Goal: Task Accomplishment & Management: Complete application form

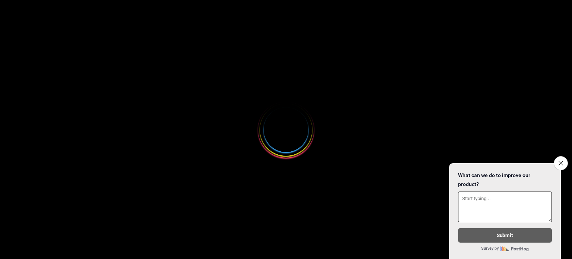
select select
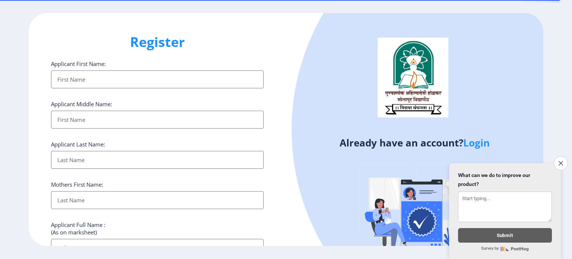
click at [115, 74] on input "Applicant First Name:" at bounding box center [157, 79] width 213 height 18
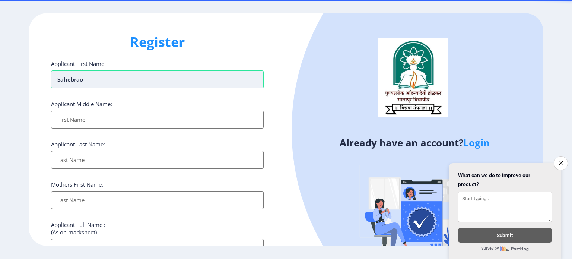
type input "Sahebrao"
type input "[PERSON_NAME]"
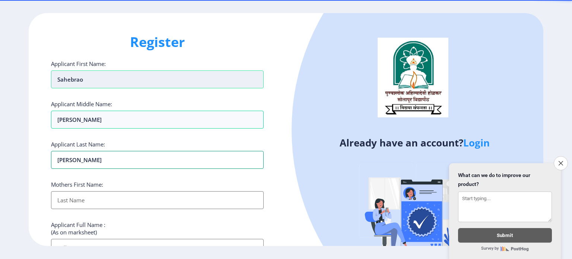
type input "[PERSON_NAME]"
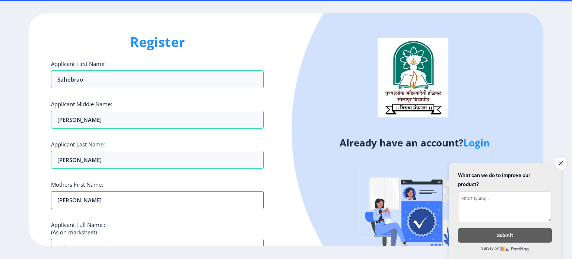
type input "[PERSON_NAME]"
click at [101, 241] on input "Applicant First Name:" at bounding box center [157, 248] width 213 height 18
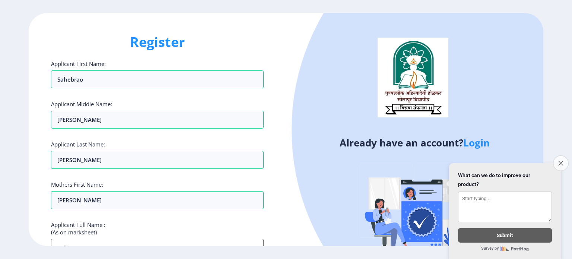
click at [561, 160] on icon "Close survey" at bounding box center [560, 162] width 5 height 5
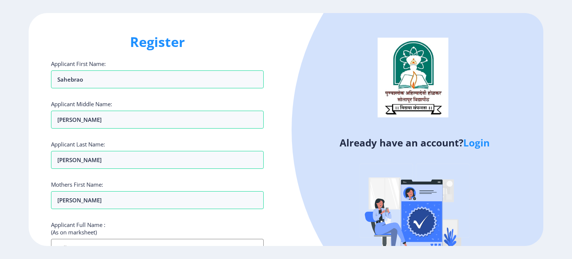
drag, startPoint x: 299, startPoint y: 195, endPoint x: 292, endPoint y: 143, distance: 52.5
click at [292, 143] on div "Already have an account? Login" at bounding box center [414, 146] width 257 height 267
click at [265, 215] on div "Register Applicant First Name: Sahebrao Applicant Middle Name: [PERSON_NAME] Ap…" at bounding box center [157, 129] width 257 height 233
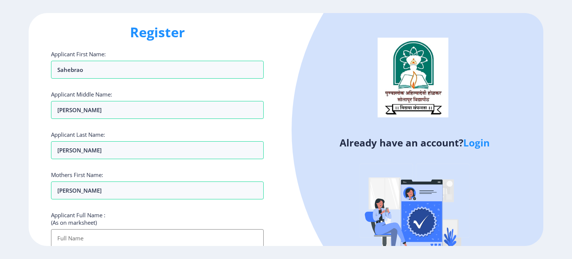
scroll to position [157, 0]
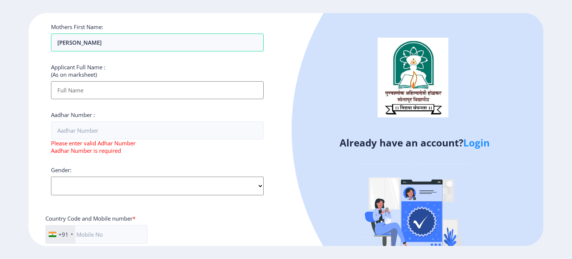
click at [79, 92] on input "Applicant First Name:" at bounding box center [157, 90] width 213 height 18
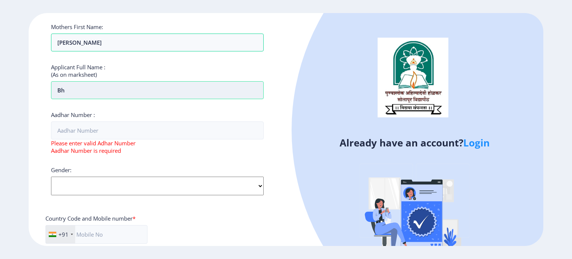
type input "B"
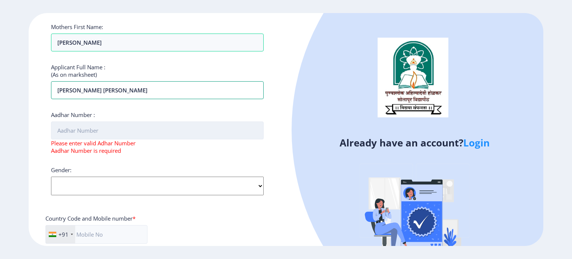
type input "[PERSON_NAME] [PERSON_NAME]"
click at [71, 127] on input "Aadhar Number :" at bounding box center [157, 130] width 213 height 18
type input "8"
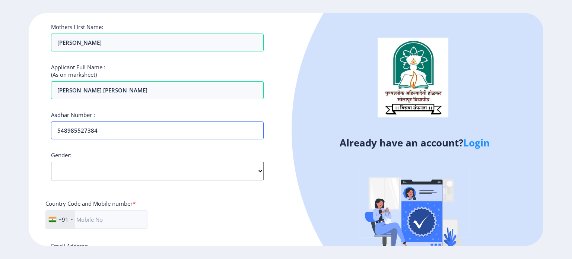
type input "548985527384"
click at [87, 173] on select "Select Gender [DEMOGRAPHIC_DATA] [DEMOGRAPHIC_DATA] Other" at bounding box center [157, 171] width 213 height 19
select select "[DEMOGRAPHIC_DATA]"
click at [51, 162] on select "Select Gender [DEMOGRAPHIC_DATA] [DEMOGRAPHIC_DATA] Other" at bounding box center [157, 171] width 213 height 19
click at [90, 217] on input "text" at bounding box center [96, 219] width 102 height 19
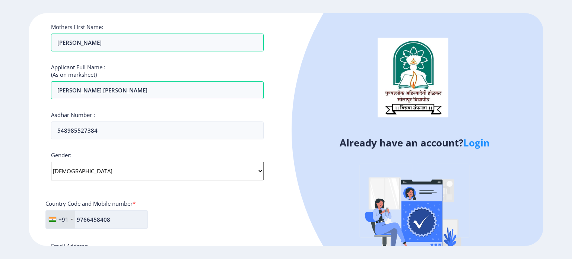
type input "9766458408"
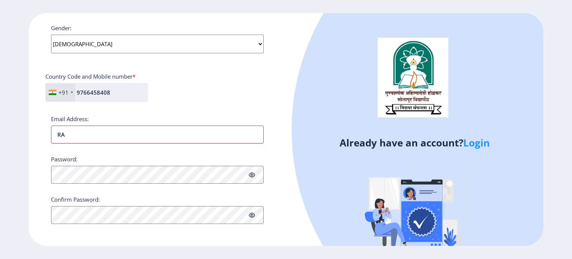
type input "R"
type input "[EMAIL_ADDRESS][DOMAIN_NAME]"
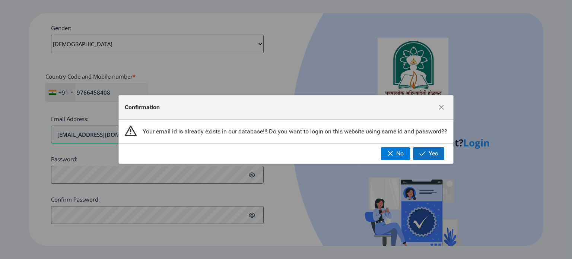
click at [421, 152] on span "button" at bounding box center [422, 153] width 6 height 6
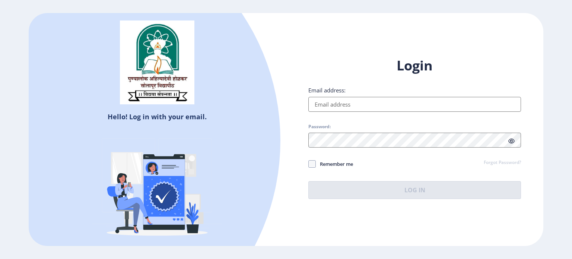
click at [351, 102] on input "Email address:" at bounding box center [414, 104] width 213 height 15
type input "[EMAIL_ADDRESS][DOMAIN_NAME]"
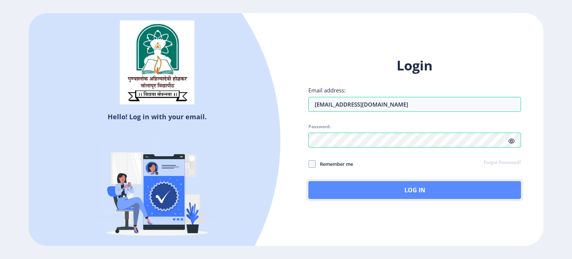
click at [336, 190] on button "Log In" at bounding box center [414, 190] width 213 height 18
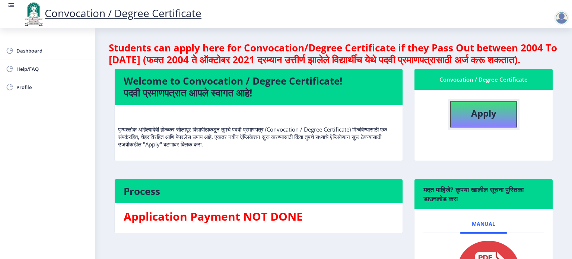
click at [463, 119] on button "Apply" at bounding box center [483, 114] width 67 height 26
select select
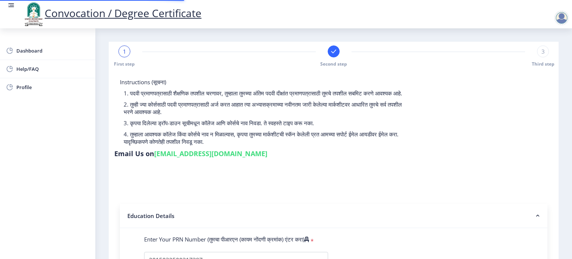
select select
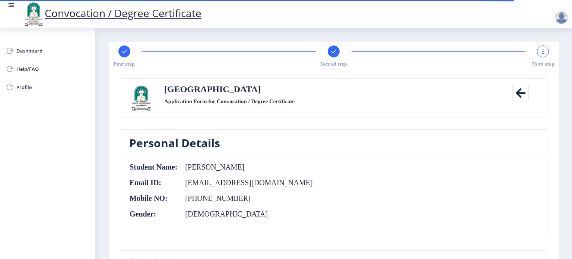
click at [232, 101] on label "Application Form for Convocation / Degree Certificate" at bounding box center [229, 101] width 130 height 9
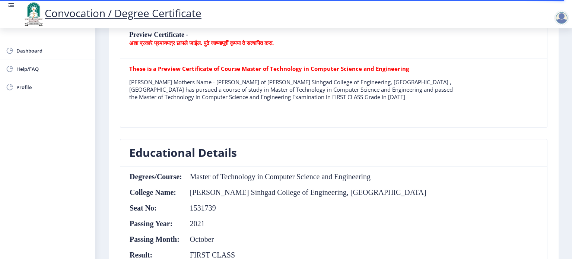
click at [311, 195] on table "Degrees/Course: Master of Technology in Computer Science and Engineering Colleg…" at bounding box center [277, 219] width 297 height 94
click at [565, 112] on nb-layout-column "First step Second step 3 Third step Solapur University Application Form for Con…" at bounding box center [333, 215] width 476 height 826
click at [567, 49] on nb-layout-column "First step Second step 3 Third step Solapur University Application Form for Con…" at bounding box center [333, 215] width 476 height 826
drag, startPoint x: 566, startPoint y: 68, endPoint x: 562, endPoint y: 43, distance: 25.6
click at [562, 43] on nb-layout-column "First step Second step 3 Third step Solapur University Application Form for Con…" at bounding box center [333, 215] width 476 height 826
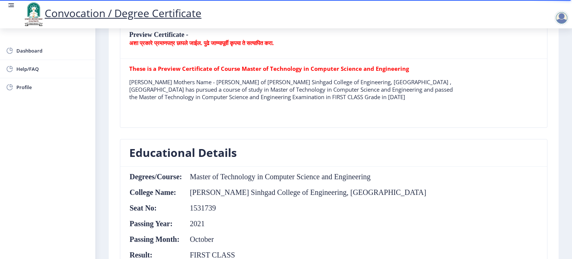
click at [562, 43] on nb-layout-column "First step Second step 3 Third step Solapur University Application Form for Con…" at bounding box center [333, 215] width 476 height 826
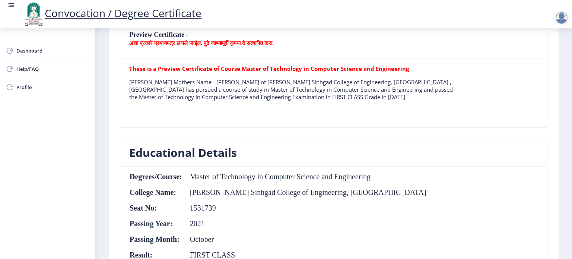
click at [549, 114] on div "Preview Certificate - अशा प्रकारे प्रमाणपत्र छापले जाईल. पुढे जाण्यापूर्वी कृपय…" at bounding box center [333, 81] width 438 height 115
drag, startPoint x: 549, startPoint y: 114, endPoint x: 558, endPoint y: 41, distance: 73.8
click at [558, 41] on nb-layout-column "First step Second step 3 Third step Solapur University Application Form for Con…" at bounding box center [333, 215] width 476 height 826
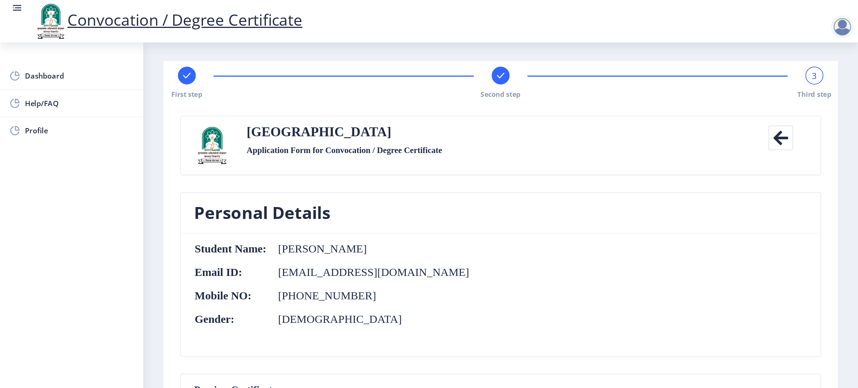
scroll to position [0, 0]
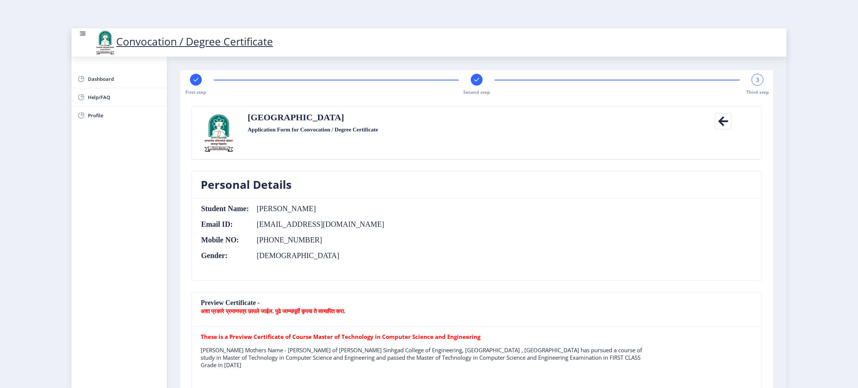
drag, startPoint x: 839, startPoint y: 86, endPoint x: 821, endPoint y: 203, distance: 118.7
click at [571, 203] on nb-layout "Convocation / Degree Certificate Dashboard Help/FAQ Profile First step Second s…" at bounding box center [429, 194] width 858 height 388
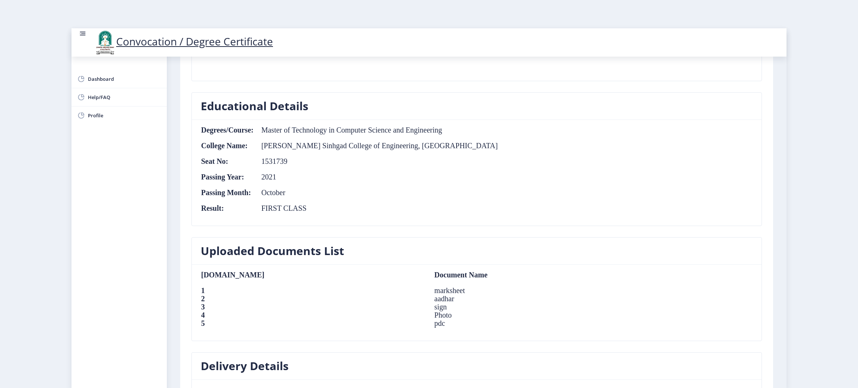
drag, startPoint x: 787, startPoint y: 122, endPoint x: 783, endPoint y: 134, distance: 11.7
click at [571, 134] on nb-layout "Convocation / Degree Certificate Dashboard Help/FAQ Profile First step Second s…" at bounding box center [429, 194] width 858 height 388
click at [571, 134] on nb-layout-column "First step Second step 3 Third step Solapur University Application Form for Con…" at bounding box center [476, 165] width 619 height 847
drag, startPoint x: 783, startPoint y: 134, endPoint x: 783, endPoint y: 141, distance: 7.8
click at [571, 141] on nb-layout-column "First step Second step 3 Third step Solapur University Application Form for Con…" at bounding box center [476, 165] width 619 height 847
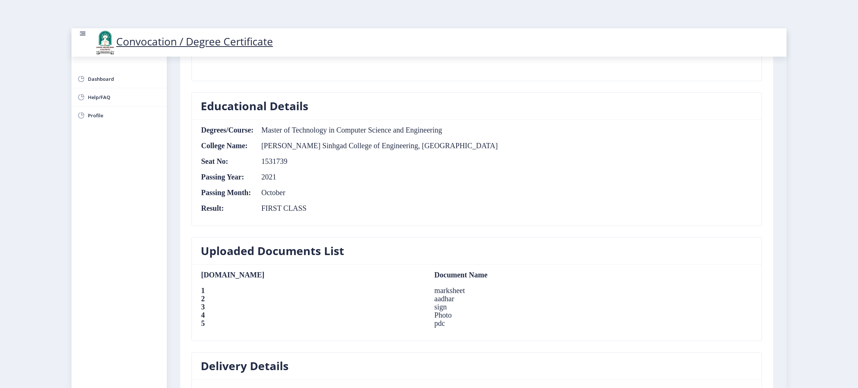
drag, startPoint x: 783, startPoint y: 141, endPoint x: 785, endPoint y: 165, distance: 23.2
click at [571, 165] on div "Convocation / Degree Certificate Dashboard Help/FAQ Profile First step Second s…" at bounding box center [428, 208] width 715 height 360
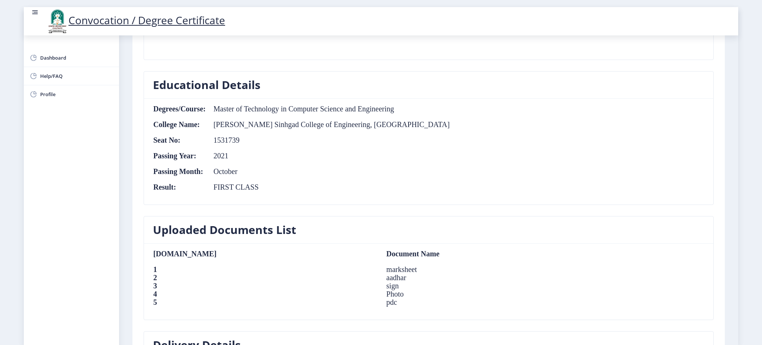
click at [571, 92] on nb-layout "Convocation / Degree Certificate Dashboard Help/FAQ Profile First step Second s…" at bounding box center [381, 172] width 762 height 345
drag, startPoint x: 739, startPoint y: 92, endPoint x: 740, endPoint y: 101, distance: 9.1
click at [571, 101] on nb-layout "Convocation / Degree Certificate Dashboard Help/FAQ Profile First step Second s…" at bounding box center [381, 172] width 762 height 345
click at [571, 100] on nb-layout "Convocation / Degree Certificate Dashboard Help/FAQ Profile First step Second s…" at bounding box center [381, 172] width 762 height 345
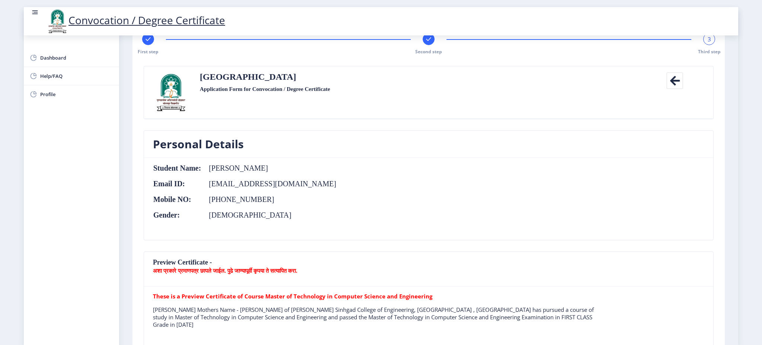
drag, startPoint x: 739, startPoint y: 153, endPoint x: 737, endPoint y: 162, distance: 9.1
click at [571, 162] on nb-layout "Convocation / Degree Certificate Dashboard Help/FAQ Profile First step Second s…" at bounding box center [381, 172] width 762 height 345
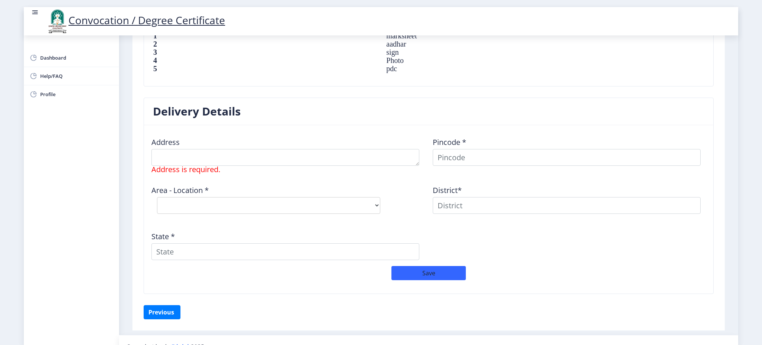
scroll to position [545, 0]
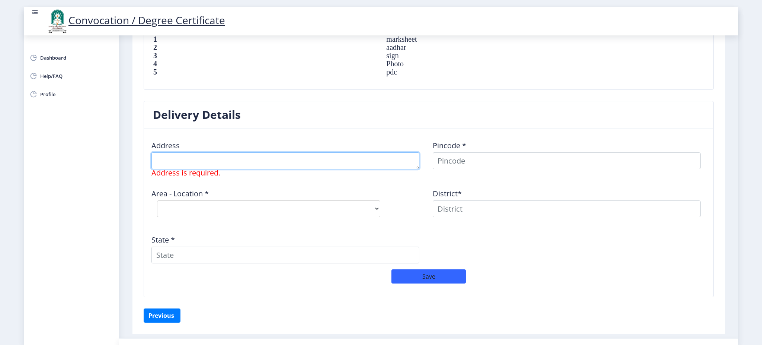
click at [169, 159] on textarea at bounding box center [286, 160] width 268 height 17
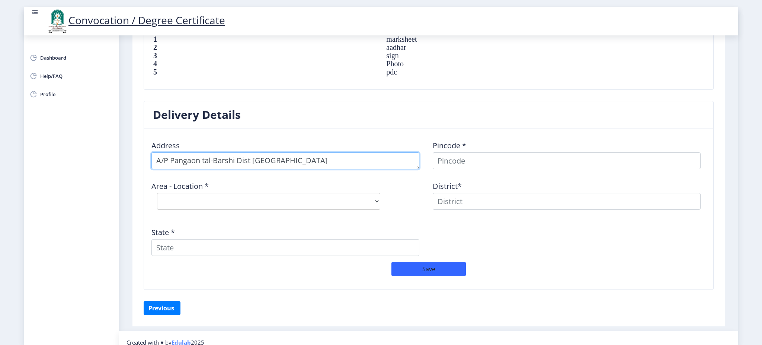
type textarea "A/P Pangaon tal-Barshi Dist [GEOGRAPHIC_DATA]"
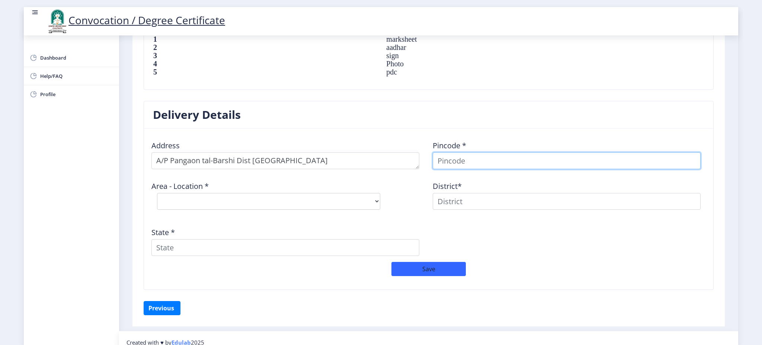
click at [445, 161] on input at bounding box center [567, 160] width 268 height 17
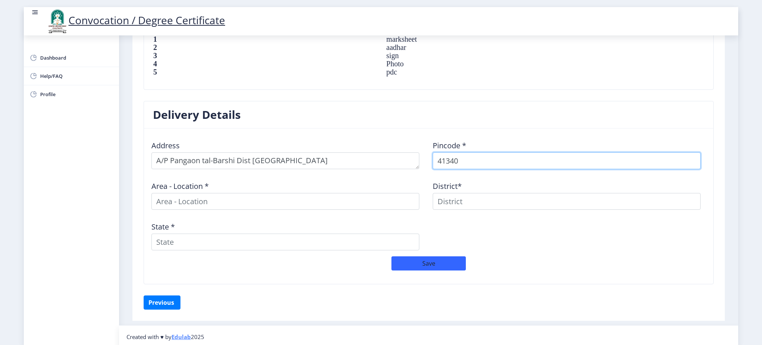
type input "413403"
select select
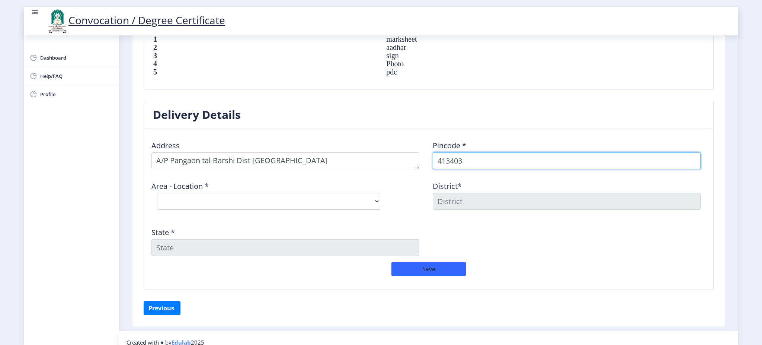
type input "413403"
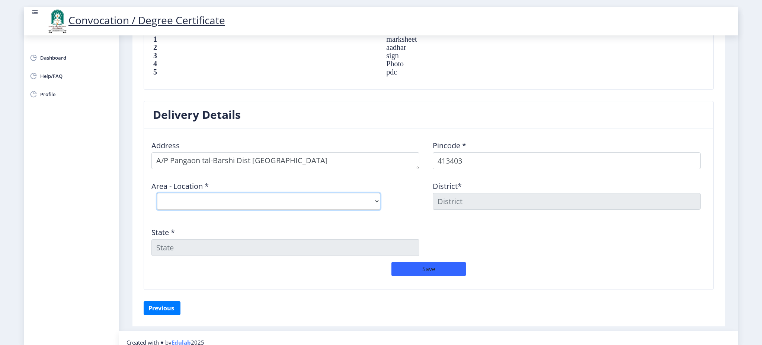
click at [198, 200] on select "Select Area Location Bavi B.O Ghanegaon B.O [GEOGRAPHIC_DATA] B.O Pangaon S.O (…" at bounding box center [268, 201] width 223 height 17
select select "4: Object"
click at [157, 193] on select "Select Area Location Bavi B.O Ghanegaon B.O [GEOGRAPHIC_DATA] B.O Pangaon S.O (…" at bounding box center [268, 201] width 223 height 17
type input "SOLAPUR"
type input "[GEOGRAPHIC_DATA]"
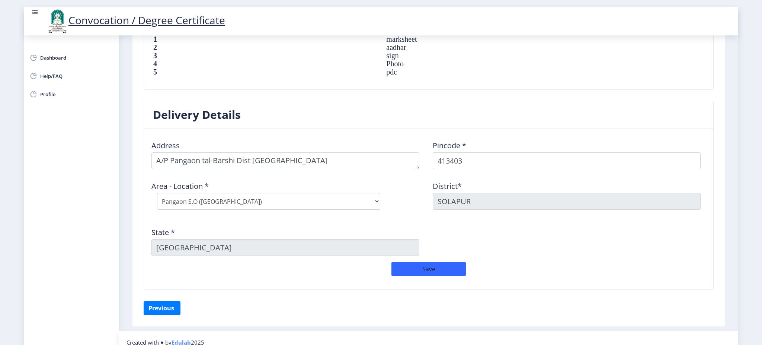
click at [419, 214] on div "Area - Location * Select Area Location [GEOGRAPHIC_DATA] B.O [GEOGRAPHIC_DATA] …" at bounding box center [287, 195] width 281 height 40
click at [439, 258] on button "Save" at bounding box center [429, 269] width 74 height 14
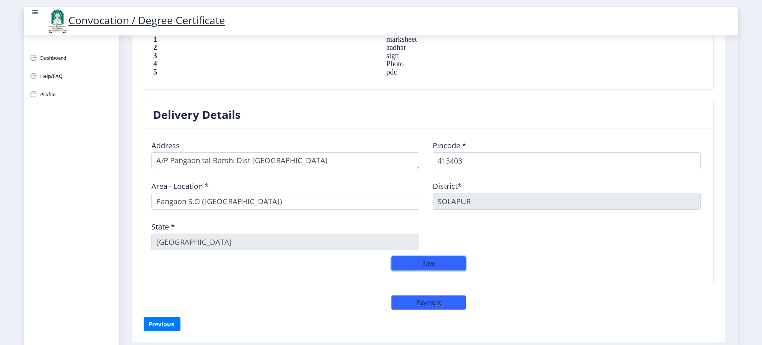
scroll to position [249, 0]
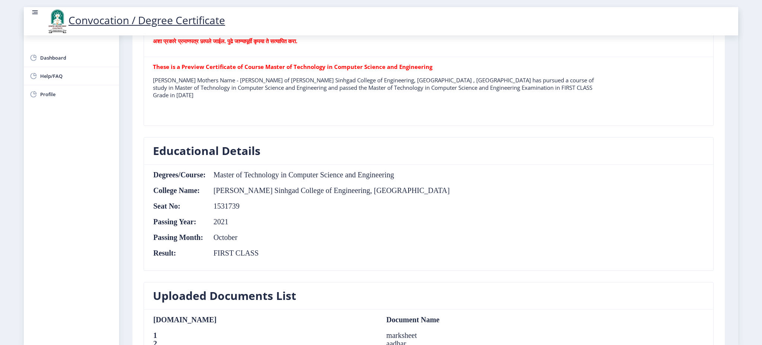
drag, startPoint x: 739, startPoint y: 96, endPoint x: 737, endPoint y: 112, distance: 15.7
click at [571, 112] on nb-layout "Convocation / Degree Certificate Dashboard Help/FAQ Profile First step Second s…" at bounding box center [381, 172] width 762 height 345
drag, startPoint x: 739, startPoint y: 94, endPoint x: 737, endPoint y: 204, distance: 109.8
click at [571, 204] on nb-layout "Convocation / Degree Certificate Dashboard Help/FAQ Profile First step Second s…" at bounding box center [381, 172] width 762 height 345
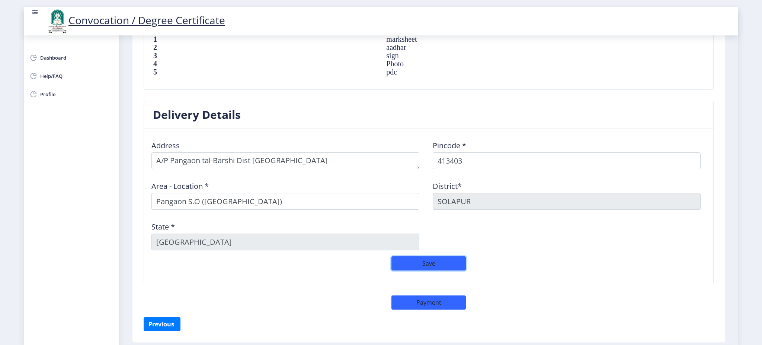
click at [433, 258] on button "Save" at bounding box center [429, 263] width 74 height 14
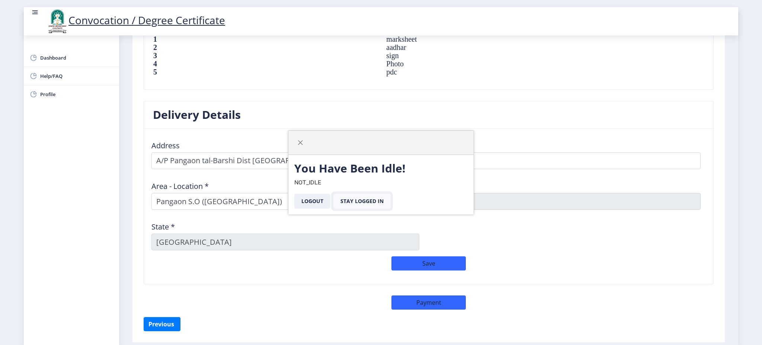
click at [364, 197] on button "Stay Logged In" at bounding box center [362, 201] width 57 height 15
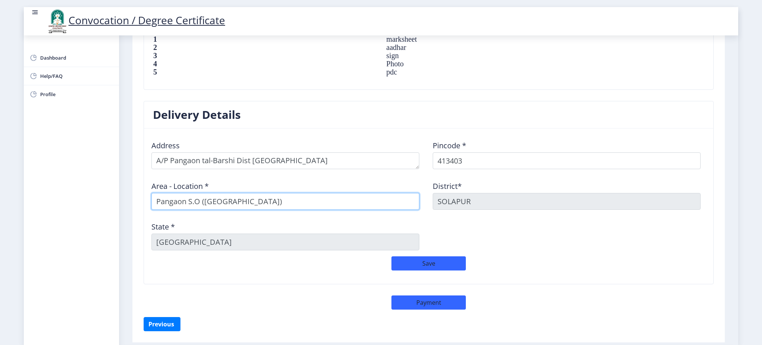
click at [364, 197] on input "Pangaon S.O ([GEOGRAPHIC_DATA])" at bounding box center [286, 201] width 268 height 17
drag, startPoint x: 422, startPoint y: 252, endPoint x: 427, endPoint y: 264, distance: 13.7
click at [427, 258] on nb-card-body "Address Pincode * 413403 Area - Location * [GEOGRAPHIC_DATA] S.O ([GEOGRAPHIC_D…" at bounding box center [429, 205] width 570 height 155
click at [427, 258] on button "Save" at bounding box center [429, 263] width 74 height 14
drag, startPoint x: 739, startPoint y: 113, endPoint x: 733, endPoint y: 71, distance: 42.0
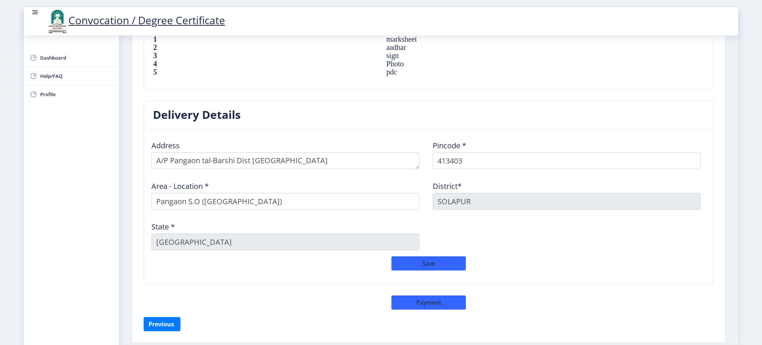
click at [571, 71] on nb-layout "Convocation / Degree Certificate Dashboard Help/FAQ Profile First step Second s…" at bounding box center [381, 172] width 762 height 345
click at [571, 50] on td "aadhar" at bounding box center [486, 47] width 215 height 8
click at [60, 93] on span "Profile" at bounding box center [76, 94] width 73 height 9
select select
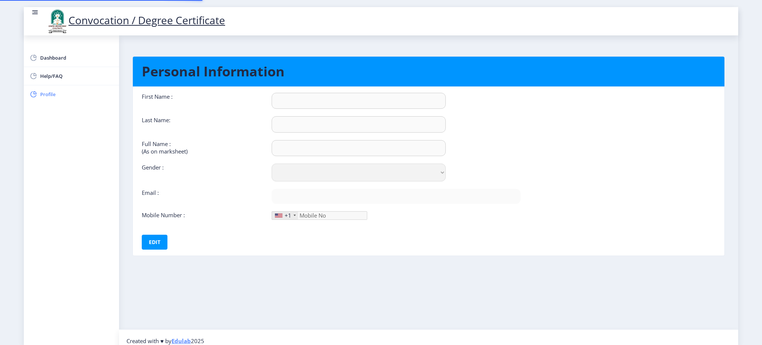
type input "Sahebrao"
type input "[PERSON_NAME]"
select select "[DEMOGRAPHIC_DATA]"
type input "[EMAIL_ADDRESS][DOMAIN_NAME]"
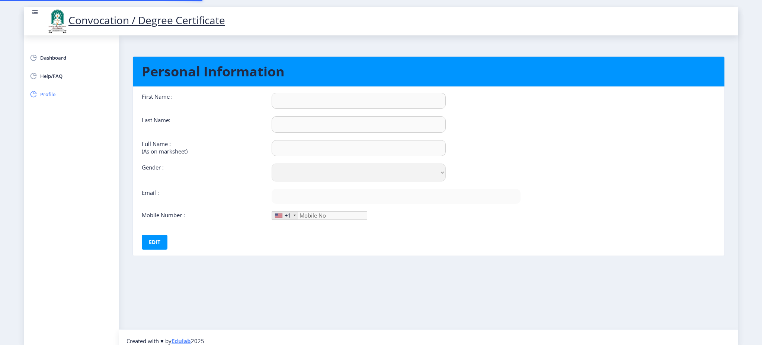
type input "9766458408"
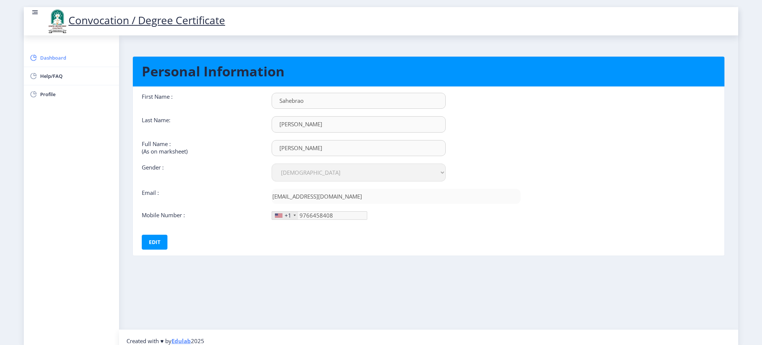
click at [52, 61] on span "Dashboard" at bounding box center [76, 57] width 73 height 9
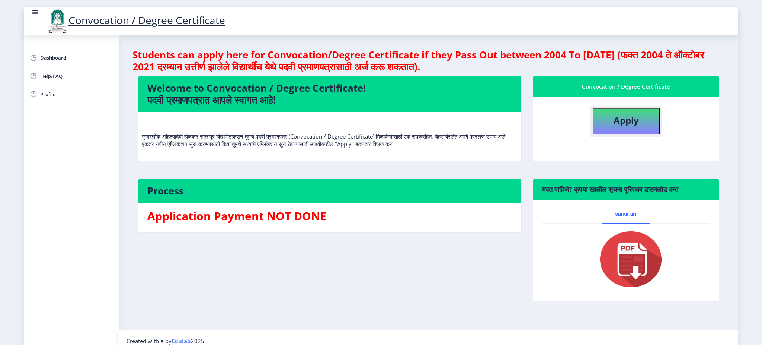
click at [571, 119] on b "Apply" at bounding box center [626, 120] width 25 height 12
select select
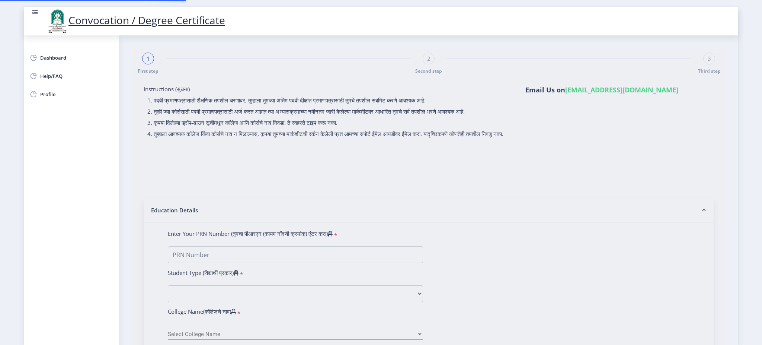
type input "2015032500317397"
select select "Regular"
select select "2021"
select select "October"
select select "FIRST CLASS"
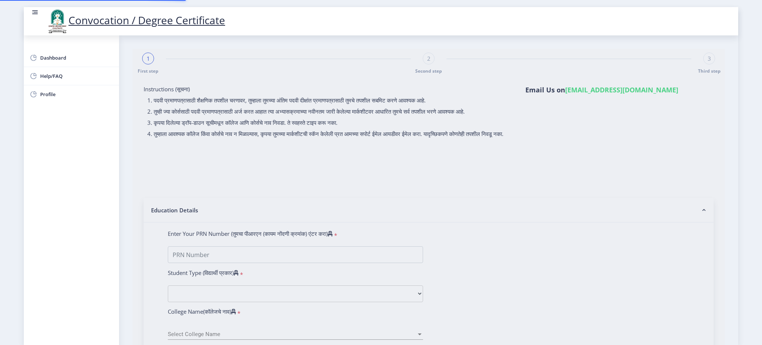
type input "1531739"
type input "[PERSON_NAME]"
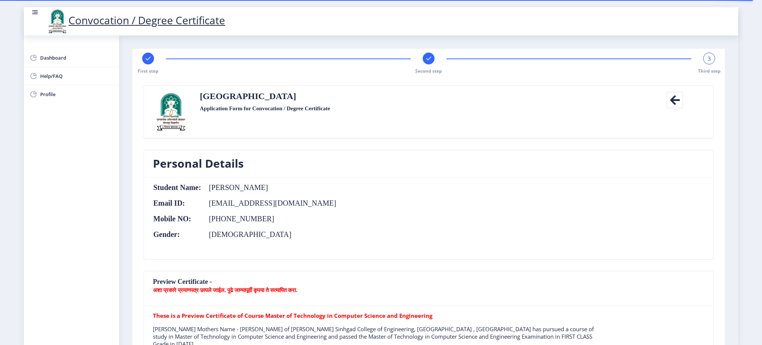
click at [385, 258] on nb-card-header "Preview Certificate - अशा प्रकारे प्रमाणपत्र छापले जाईल. पुढे जाण्यापूर्वी कृपय…" at bounding box center [429, 288] width 570 height 35
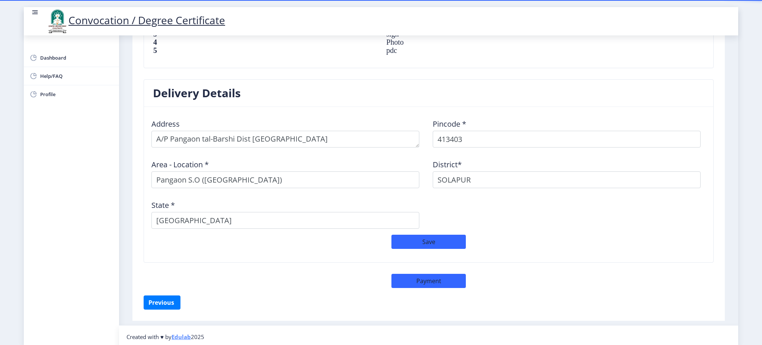
scroll to position [569, 0]
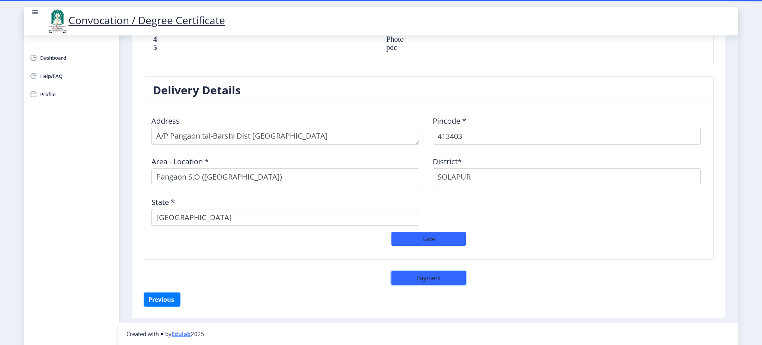
click at [438, 258] on button "Payment" at bounding box center [429, 278] width 74 height 14
select select "sealed"
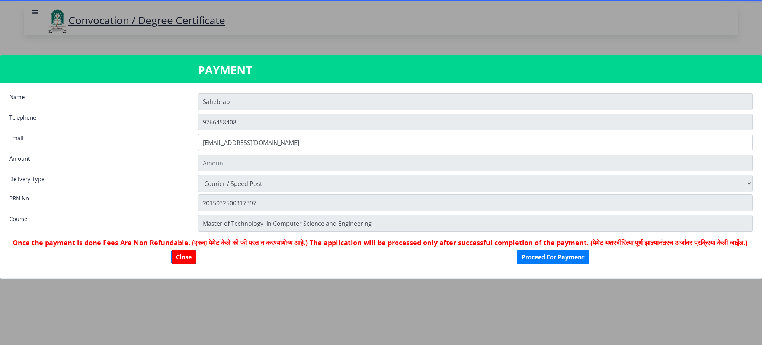
type input "1885"
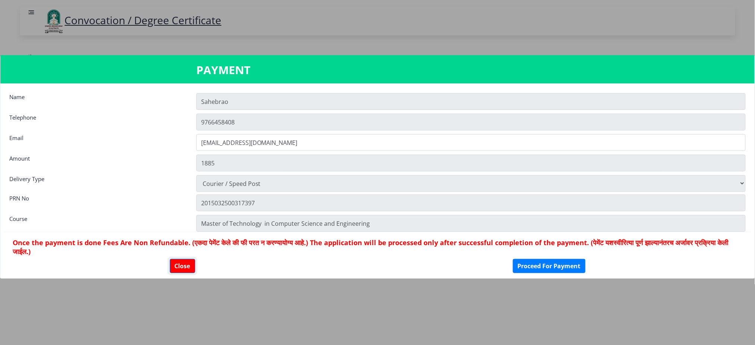
click at [179, 258] on button "Close" at bounding box center [182, 266] width 25 height 14
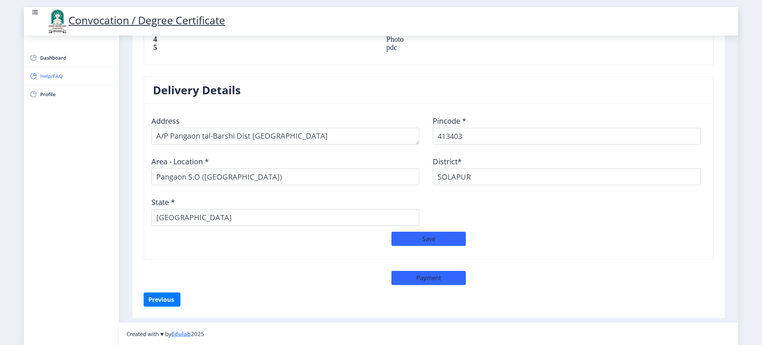
click at [51, 74] on span "Help/FAQ" at bounding box center [76, 75] width 73 height 9
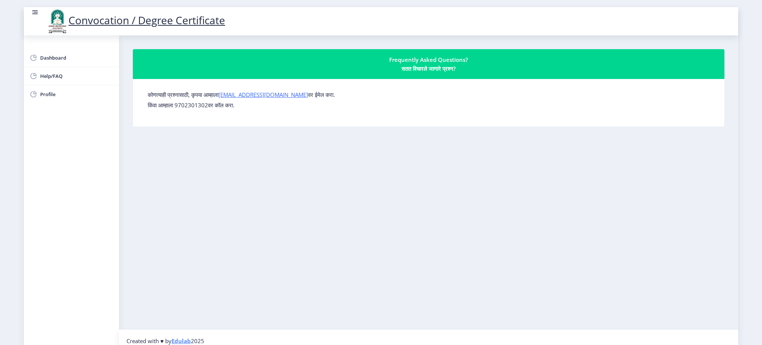
select select
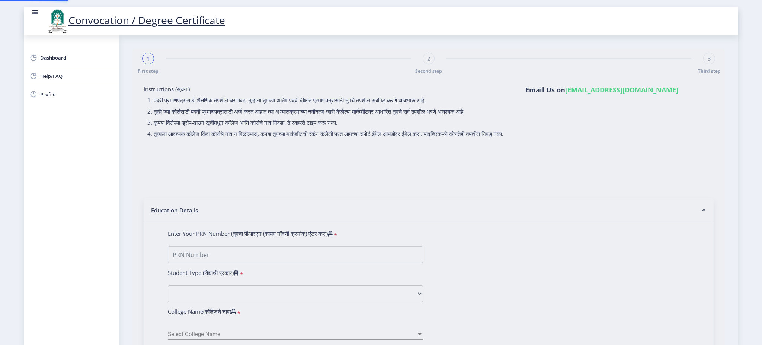
type input "[PERSON_NAME]"
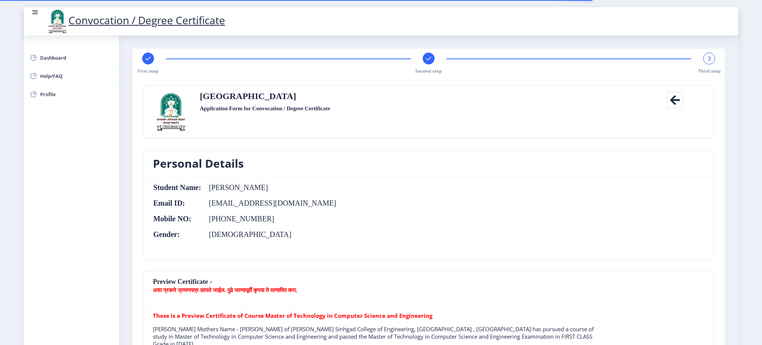
scroll to position [296, 0]
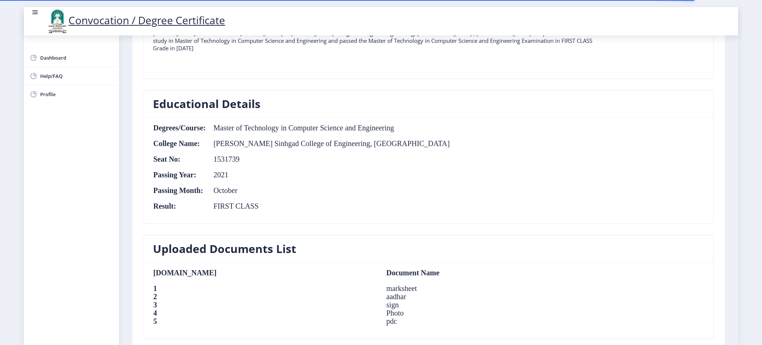
click at [571, 252] on div "First step Second step 3 Third step Solapur University Application Form for Con…" at bounding box center [429, 172] width 593 height 838
click at [571, 67] on nb-layout "Convocation / Degree Certificate Dashboard Help/FAQ Profile First step Second s…" at bounding box center [381, 172] width 762 height 345
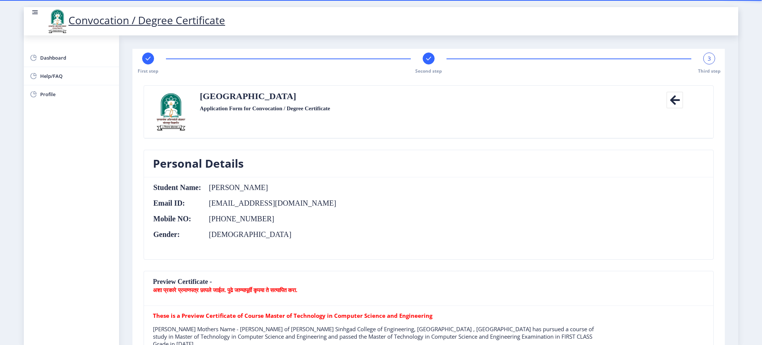
click at [571, 258] on nb-layout "Convocation / Degree Certificate Dashboard Help/FAQ Profile First step Second s…" at bounding box center [381, 172] width 762 height 345
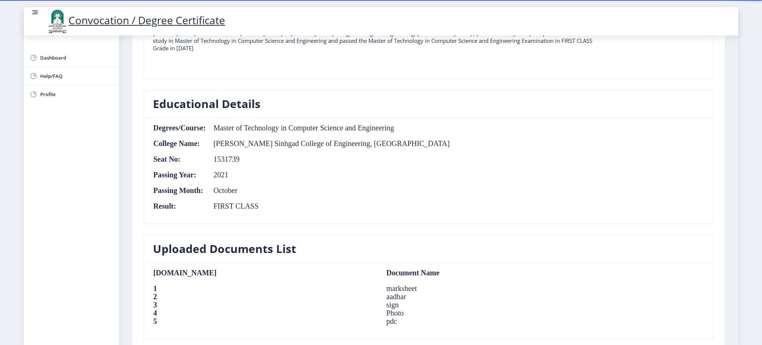
scroll to position [569, 0]
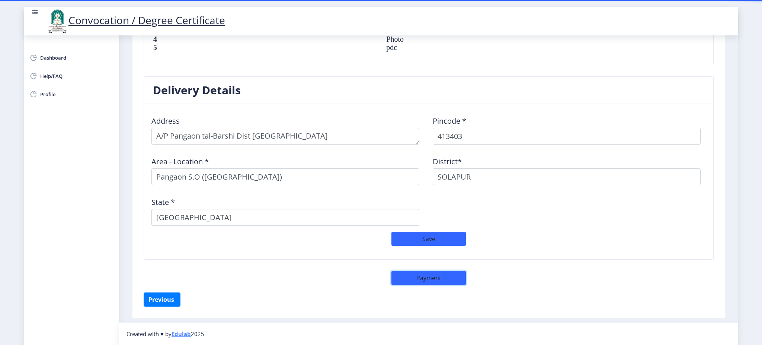
click at [436, 258] on button "Payment" at bounding box center [429, 278] width 74 height 14
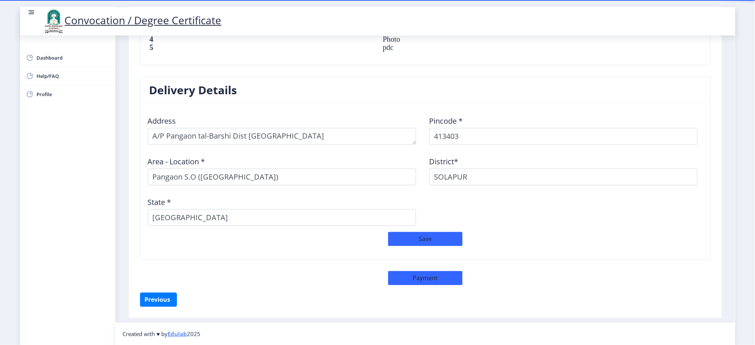
select select "sealed"
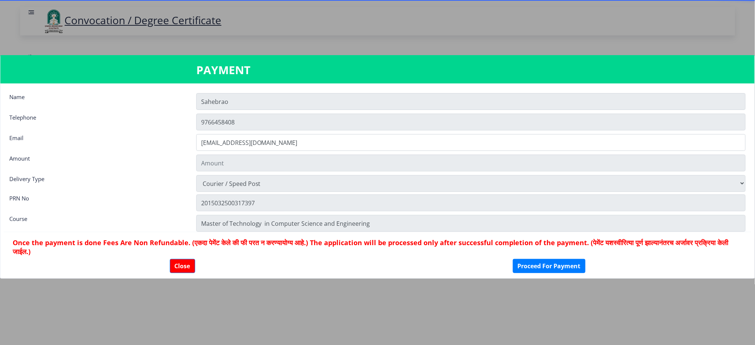
type input "1885"
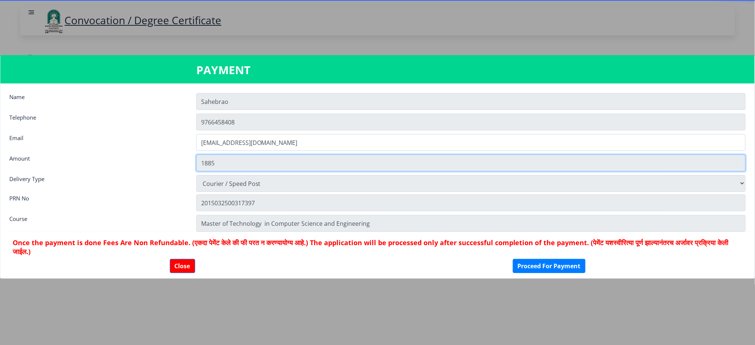
drag, startPoint x: 204, startPoint y: 163, endPoint x: 217, endPoint y: 163, distance: 12.7
click at [217, 163] on input "1885" at bounding box center [470, 162] width 549 height 17
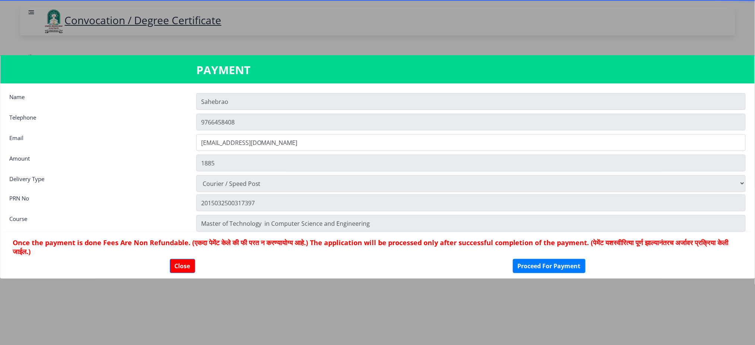
click at [175, 156] on div "Amount" at bounding box center [97, 161] width 187 height 15
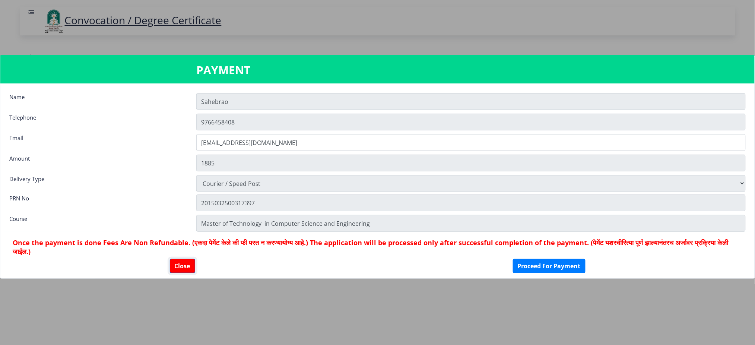
click at [182, 258] on button "Close" at bounding box center [182, 266] width 25 height 14
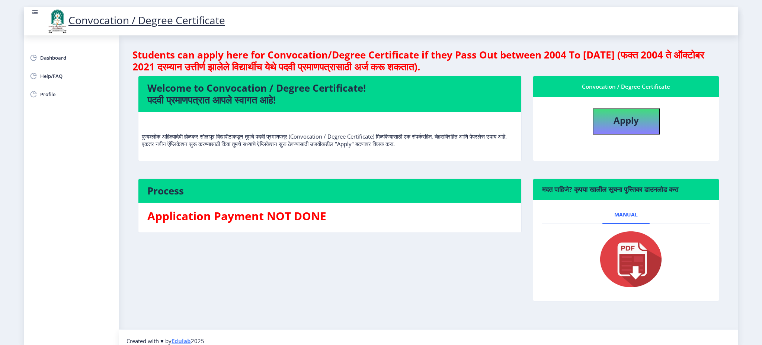
click at [571, 257] on img at bounding box center [626, 259] width 74 height 60
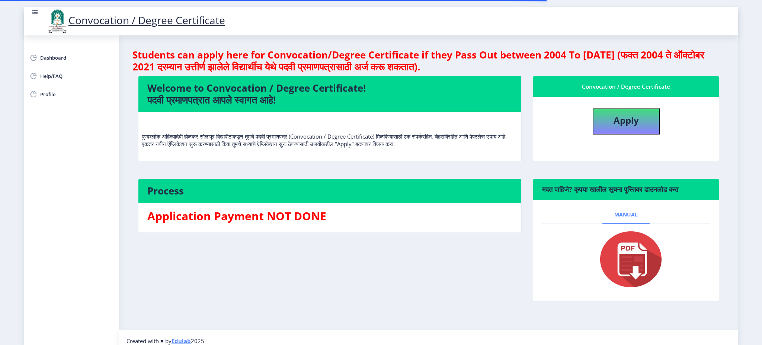
click at [571, 212] on span "Manual" at bounding box center [626, 214] width 23 height 6
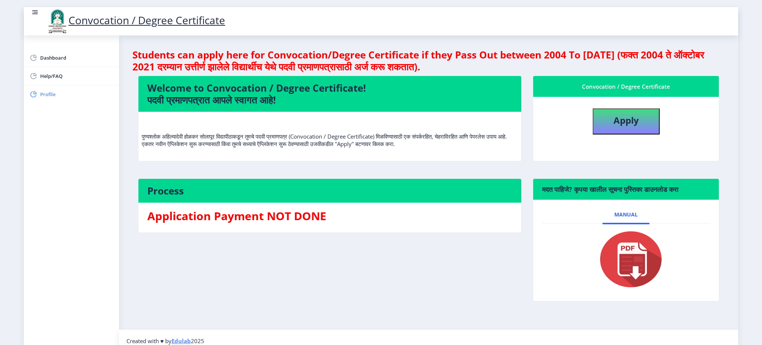
click at [45, 96] on span "Profile" at bounding box center [76, 94] width 73 height 9
select select
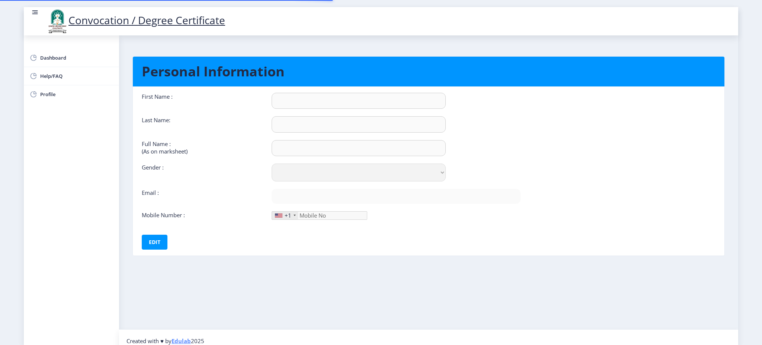
type input "Sahebrao"
type input "[PERSON_NAME]"
select select "[DEMOGRAPHIC_DATA]"
type input "[EMAIL_ADDRESS][DOMAIN_NAME]"
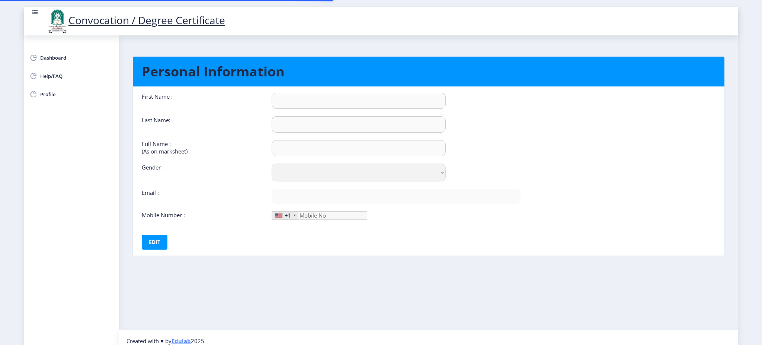
type input "9766458408"
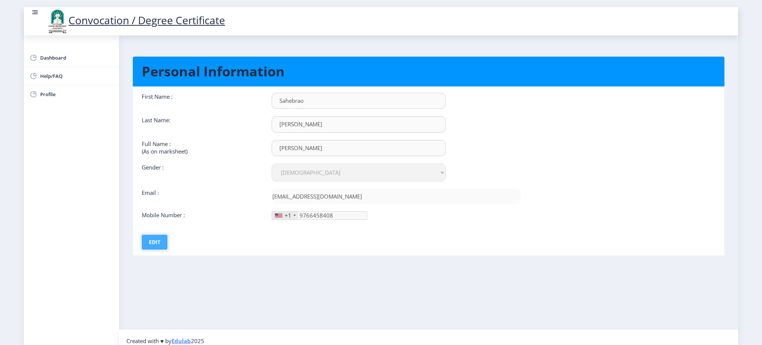
click at [154, 235] on button "Edit" at bounding box center [155, 242] width 26 height 15
click at [159, 242] on button "Save" at bounding box center [159, 242] width 27 height 15
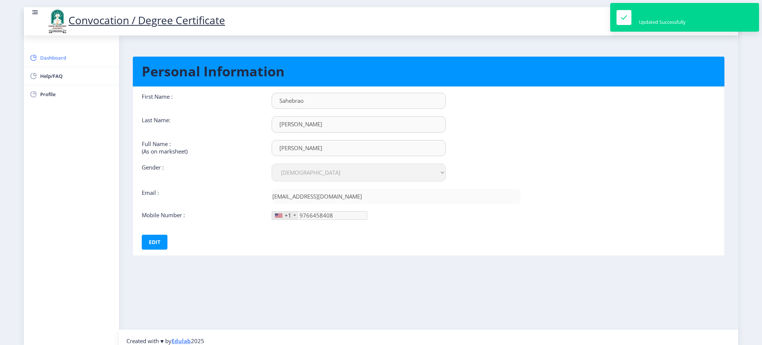
click at [49, 58] on span "Dashboard" at bounding box center [76, 57] width 73 height 9
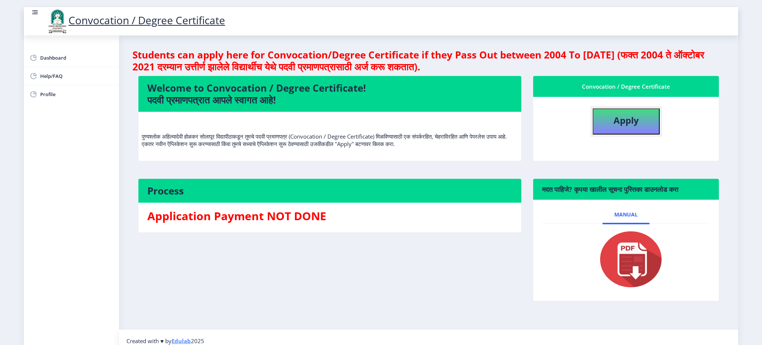
click at [571, 125] on b "Apply" at bounding box center [626, 120] width 25 height 12
select select
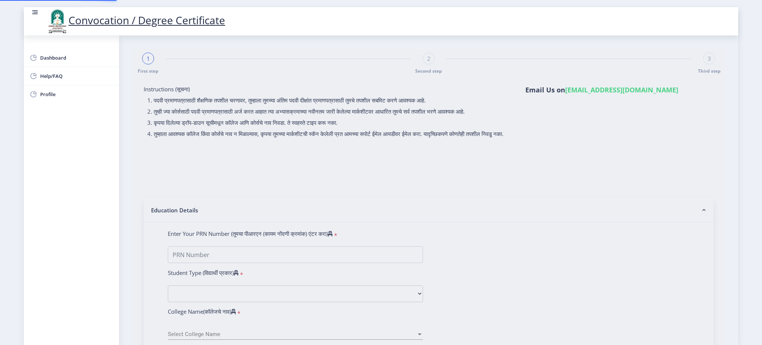
type input "[PERSON_NAME]"
type input "2015032500317397"
select select "Regular"
select select "2021"
select select "October"
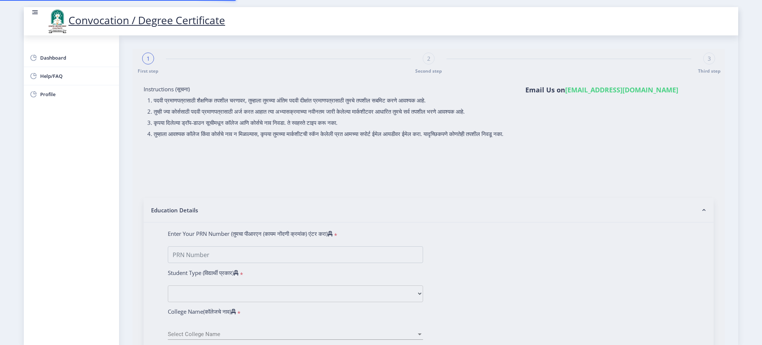
select select "FIRST CLASS"
type input "1531739"
type input "[PERSON_NAME]"
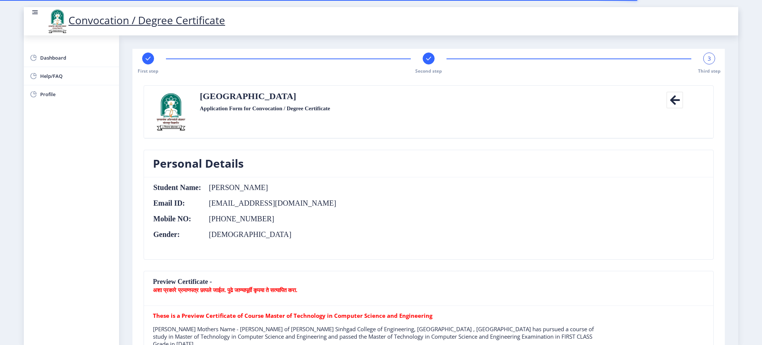
scroll to position [296, 0]
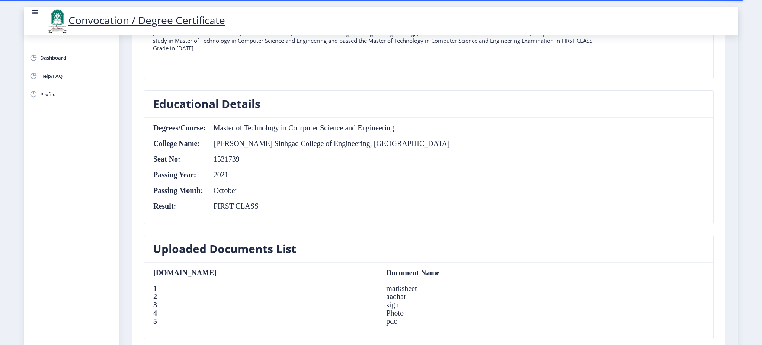
click at [355, 207] on td "FIRST CLASS" at bounding box center [328, 206] width 244 height 8
click at [571, 212] on nb-layout "Convocation / Degree Certificate Dashboard Help/FAQ Profile First step Second s…" at bounding box center [381, 172] width 762 height 345
click at [571, 258] on nb-layout-column "First step Second step 3 Third step Solapur University Application Form for Con…" at bounding box center [428, 168] width 619 height 856
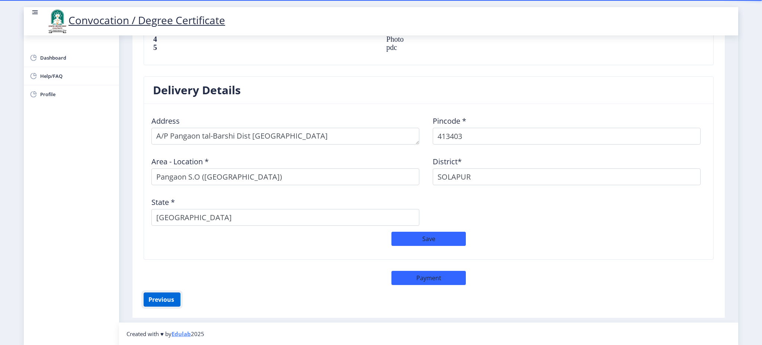
click at [159, 258] on button "Previous ‍" at bounding box center [162, 299] width 37 height 14
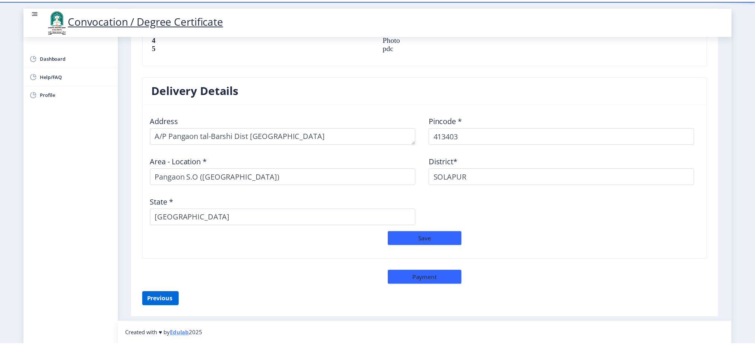
scroll to position [15, 0]
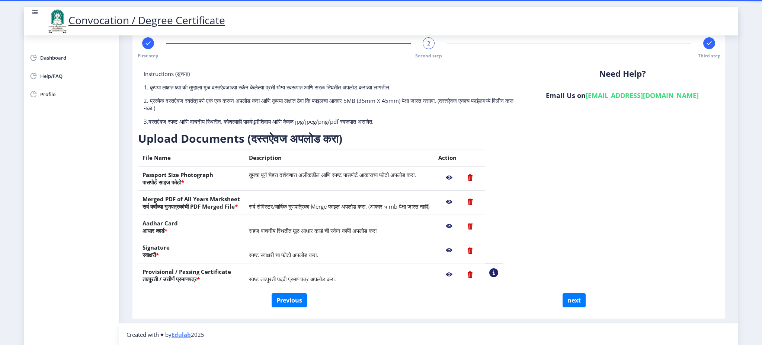
click at [460, 178] on nb-action at bounding box center [449, 177] width 22 height 13
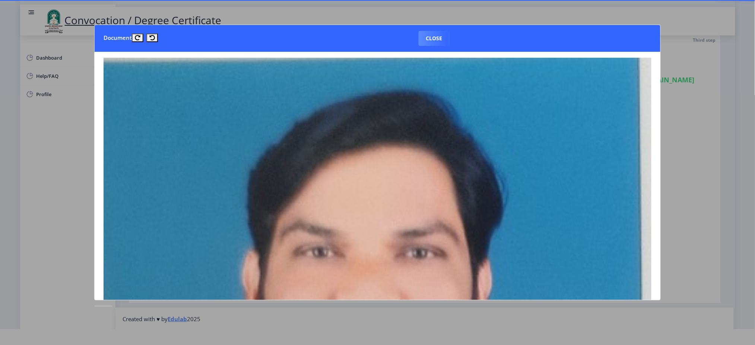
drag, startPoint x: 657, startPoint y: 80, endPoint x: 654, endPoint y: 191, distance: 110.2
click at [571, 191] on nb-card-body at bounding box center [377, 176] width 565 height 248
click at [427, 36] on button "Close" at bounding box center [433, 38] width 31 height 15
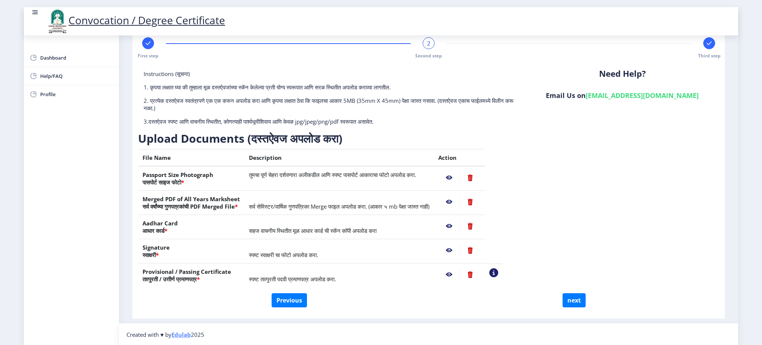
click at [460, 258] on nb-action at bounding box center [449, 274] width 22 height 13
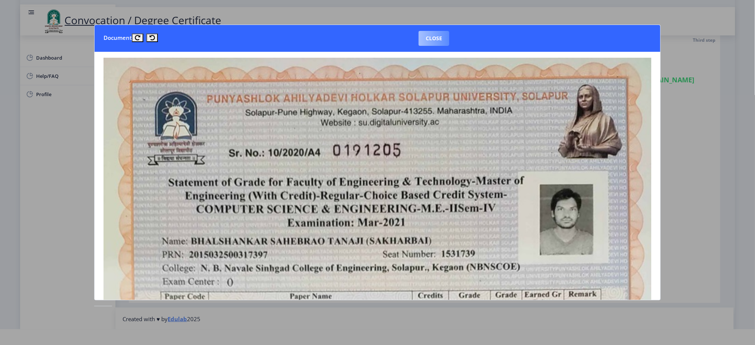
click at [429, 39] on button "Close" at bounding box center [433, 38] width 31 height 15
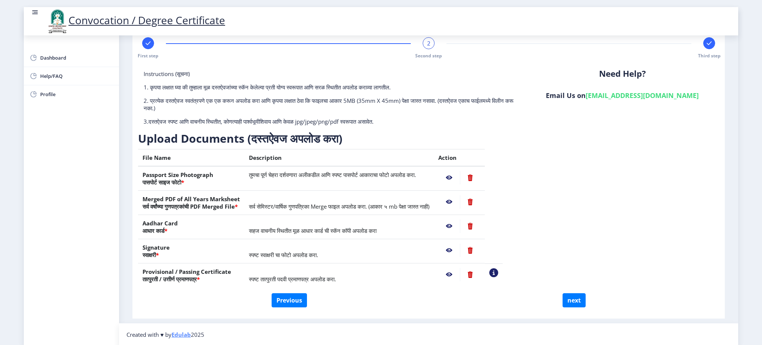
click at [481, 258] on nb-action at bounding box center [470, 274] width 20 height 13
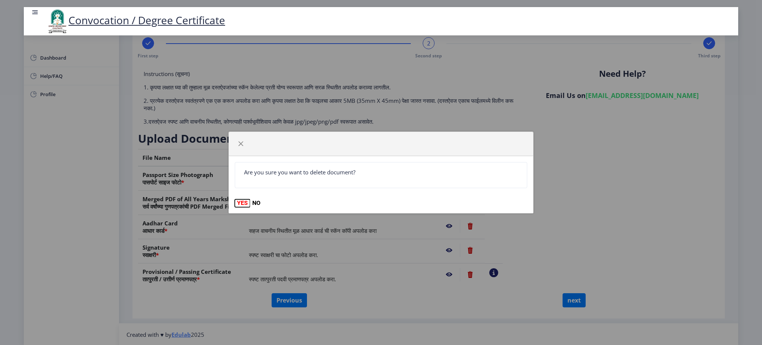
click at [240, 202] on button "YES" at bounding box center [242, 202] width 15 height 7
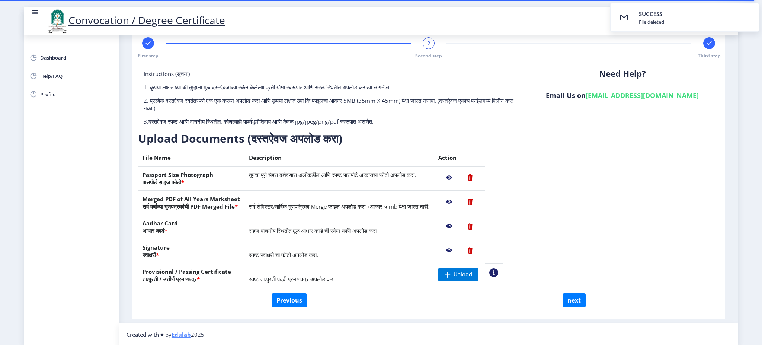
click at [460, 249] on nb-action at bounding box center [449, 249] width 22 height 13
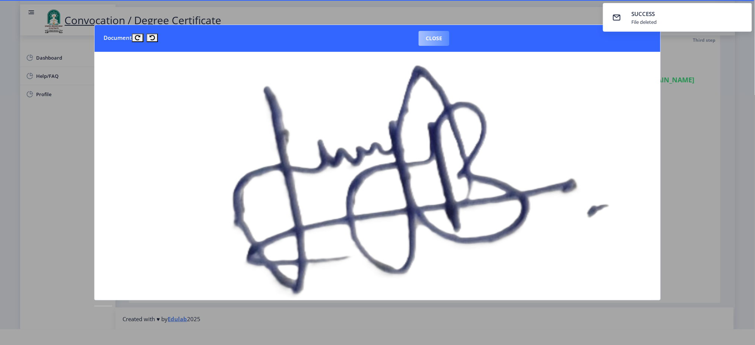
click at [432, 34] on button "Close" at bounding box center [433, 38] width 31 height 15
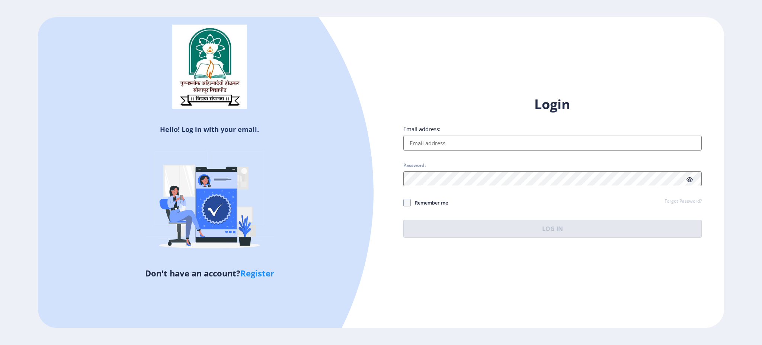
click at [414, 142] on input "Email address:" at bounding box center [553, 142] width 299 height 15
type input "[EMAIL_ADDRESS][DOMAIN_NAME]"
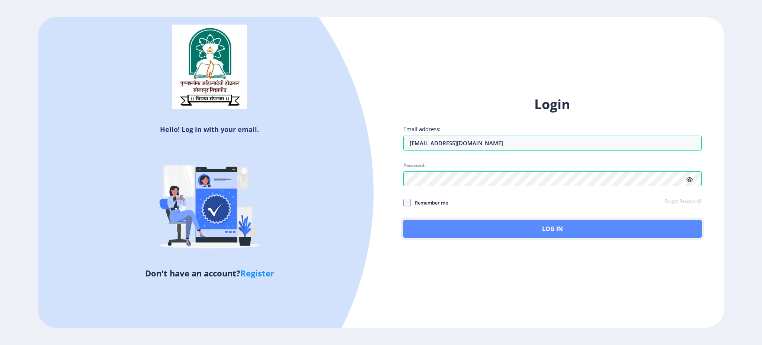
click at [434, 235] on button "Log In" at bounding box center [553, 229] width 299 height 18
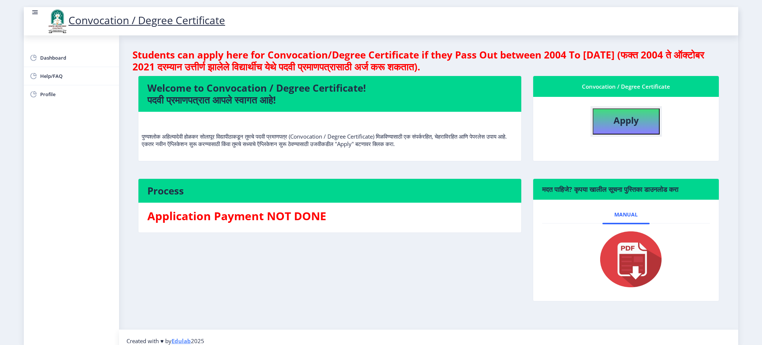
click at [571, 128] on button "Apply" at bounding box center [626, 121] width 67 height 26
select select
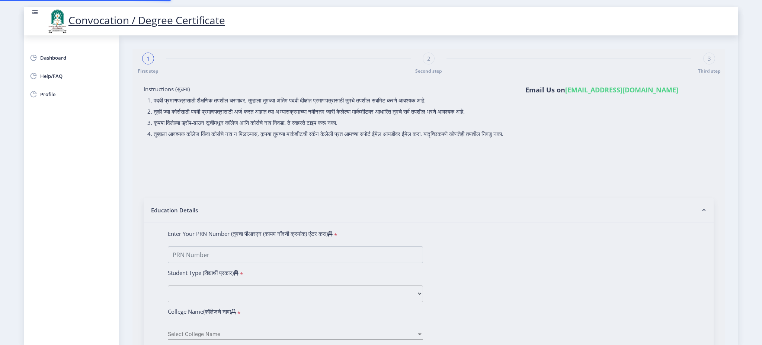
type input "2015032500317397"
select select "Regular"
select select "2021"
select select "October"
select select "FIRST CLASS"
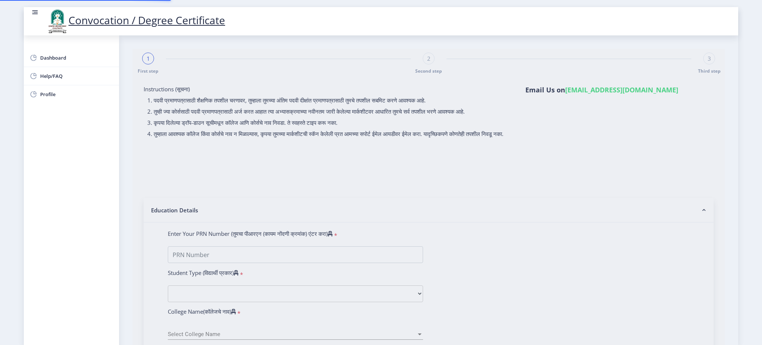
type input "1531739"
type input "[PERSON_NAME]"
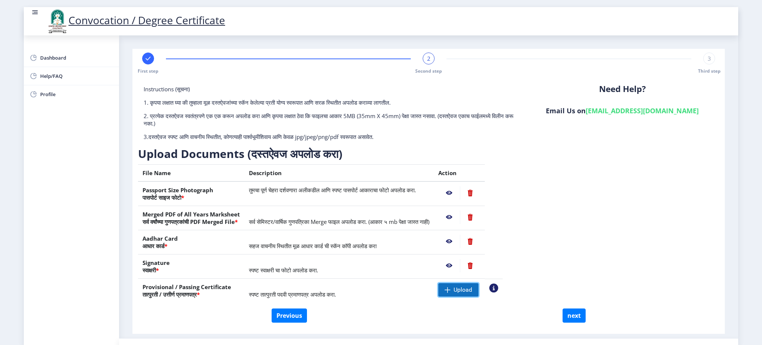
click at [472, 258] on span "Upload" at bounding box center [463, 289] width 19 height 7
click at [460, 258] on nb-action at bounding box center [449, 289] width 22 height 13
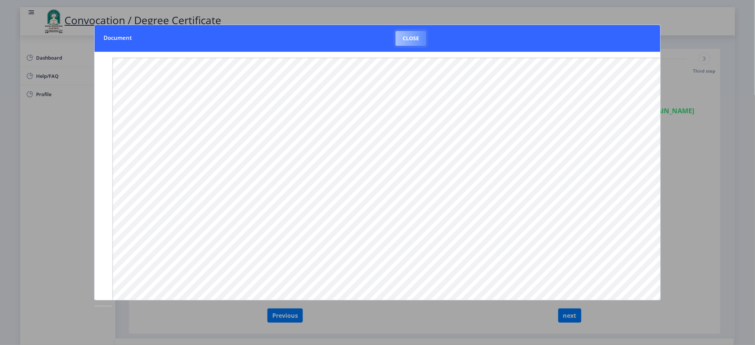
click at [410, 35] on button "Close" at bounding box center [410, 38] width 31 height 15
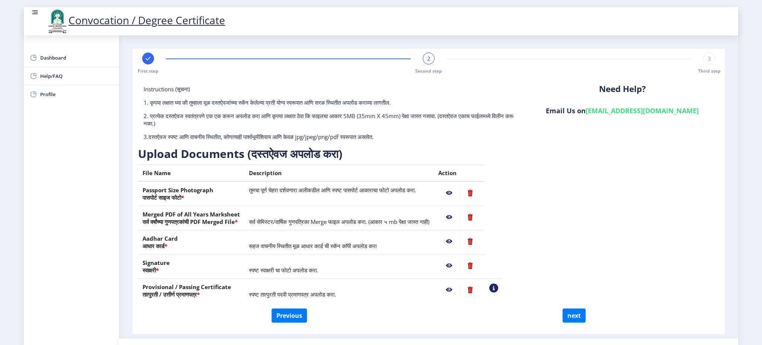
click at [460, 240] on nb-action at bounding box center [449, 241] width 22 height 13
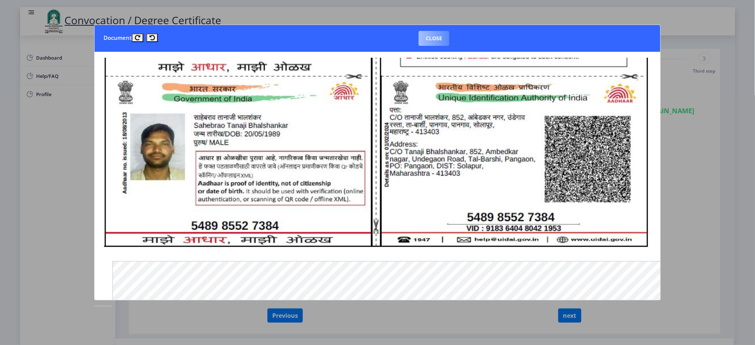
click at [437, 40] on button "Close" at bounding box center [433, 38] width 31 height 15
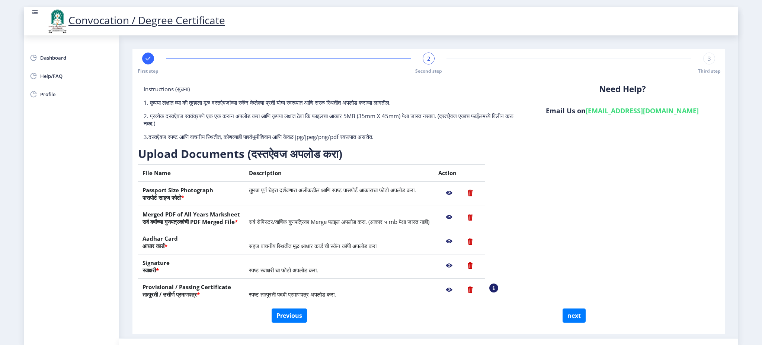
click at [460, 192] on nb-action at bounding box center [449, 192] width 22 height 13
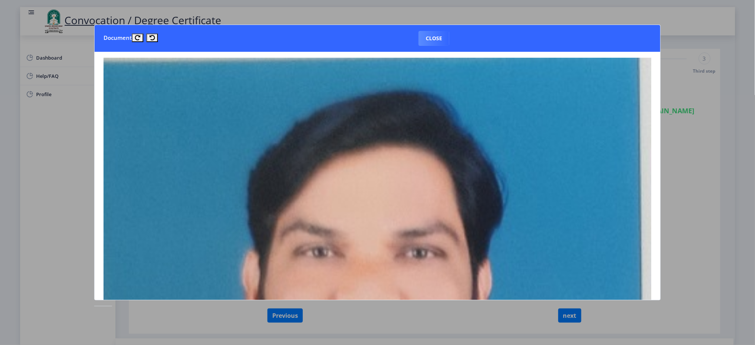
click at [571, 155] on nb-card-body at bounding box center [377, 176] width 565 height 248
click at [571, 149] on nb-card-body at bounding box center [377, 176] width 565 height 248
click at [422, 32] on button "Close" at bounding box center [433, 38] width 31 height 15
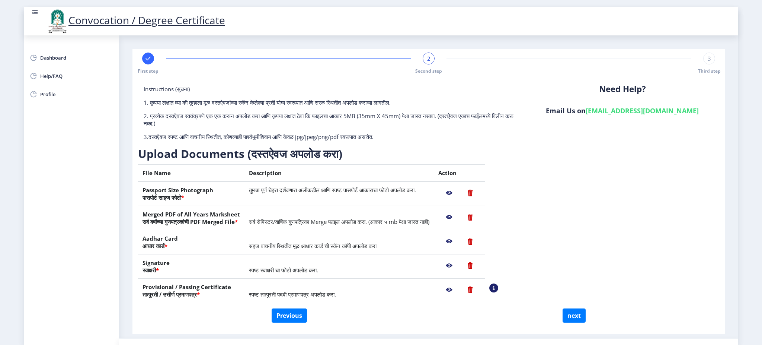
click at [460, 194] on nb-action at bounding box center [449, 192] width 22 height 13
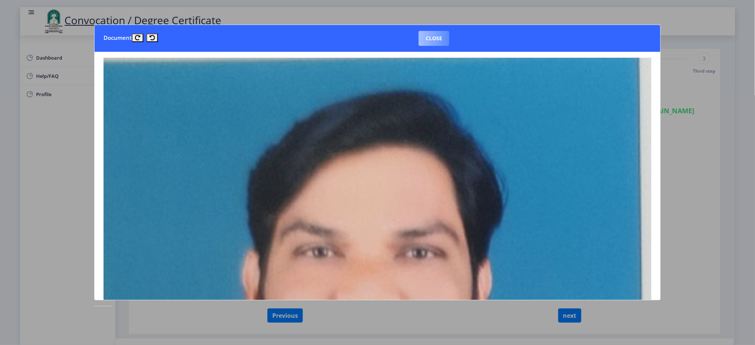
click at [436, 42] on button "Close" at bounding box center [433, 38] width 31 height 15
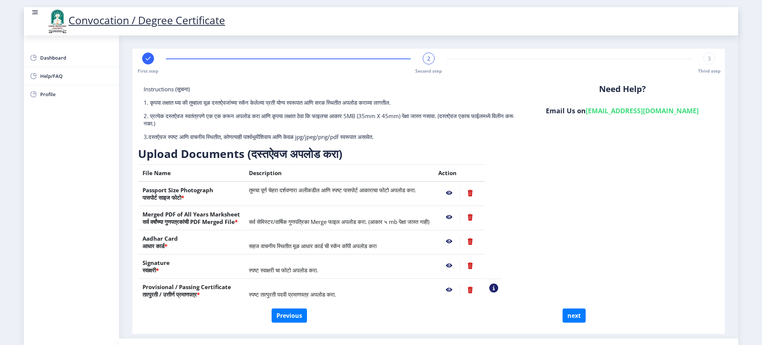
click at [481, 194] on nb-action at bounding box center [470, 192] width 20 height 13
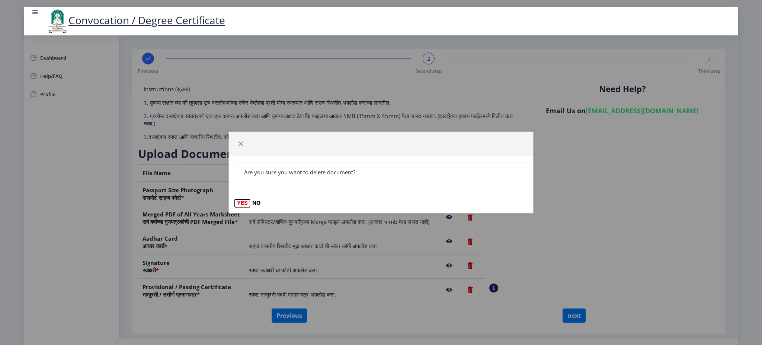
click at [240, 203] on button "YES" at bounding box center [242, 202] width 15 height 7
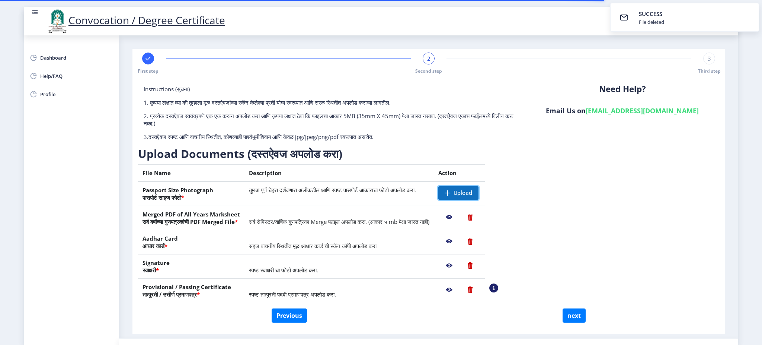
click at [479, 188] on span "Upload" at bounding box center [458, 192] width 40 height 13
click at [460, 191] on nb-action at bounding box center [449, 192] width 22 height 13
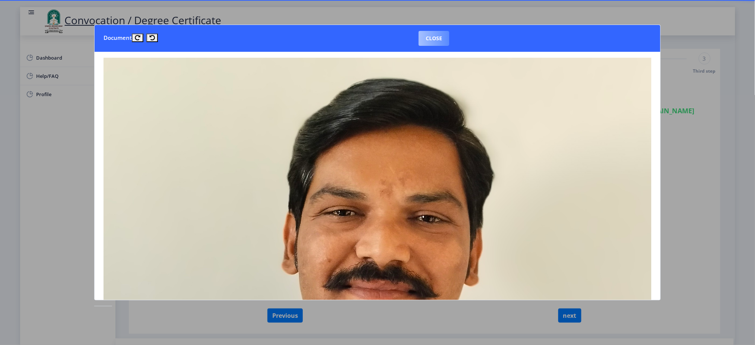
click at [440, 34] on button "Close" at bounding box center [433, 38] width 31 height 15
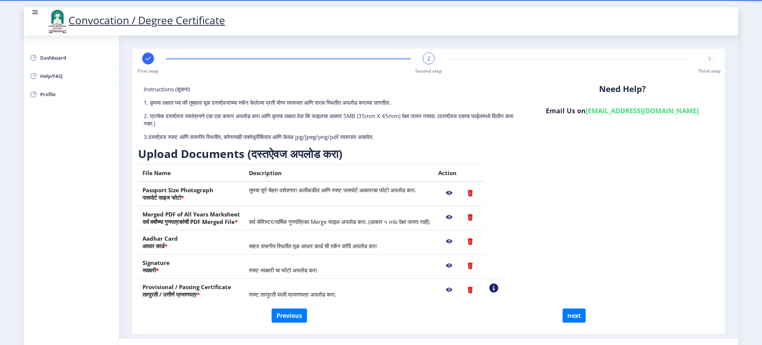
click at [498, 258] on nb-action at bounding box center [493, 287] width 9 height 9
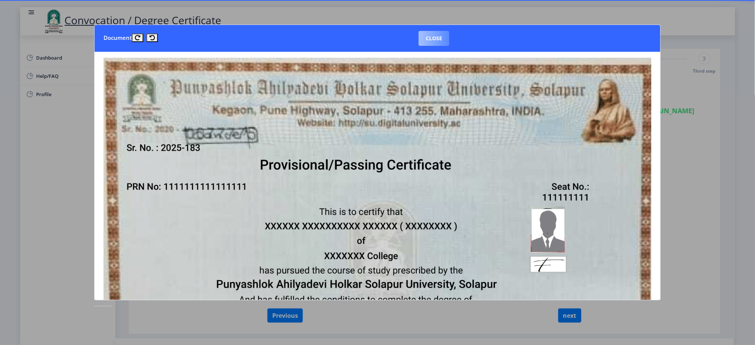
click at [437, 39] on button "Close" at bounding box center [433, 38] width 31 height 15
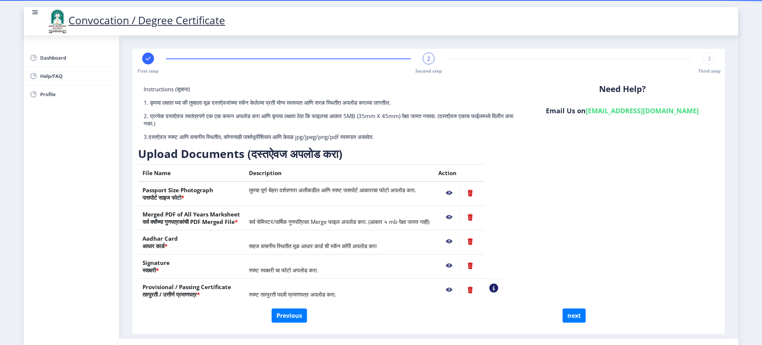
click at [460, 258] on nb-action at bounding box center [449, 289] width 22 height 13
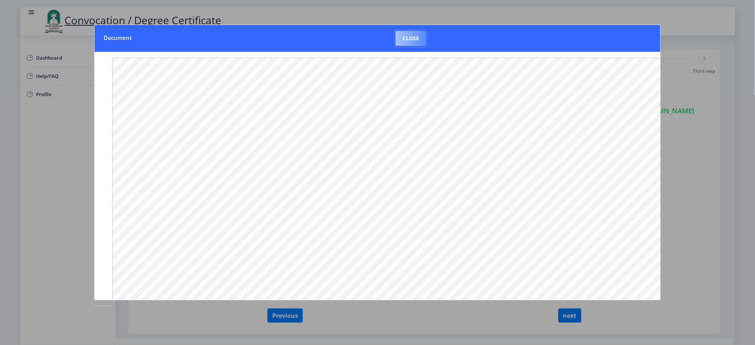
click at [405, 36] on button "Close" at bounding box center [410, 38] width 31 height 15
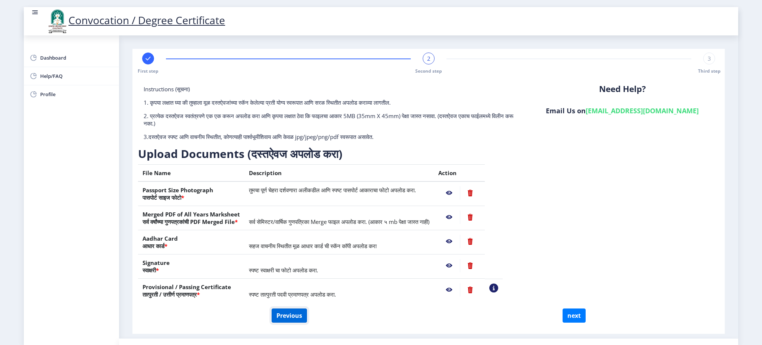
click at [292, 258] on button "Previous" at bounding box center [289, 315] width 35 height 14
select select "Regular"
select select "2021"
select select "October"
select select "FIRST CLASS"
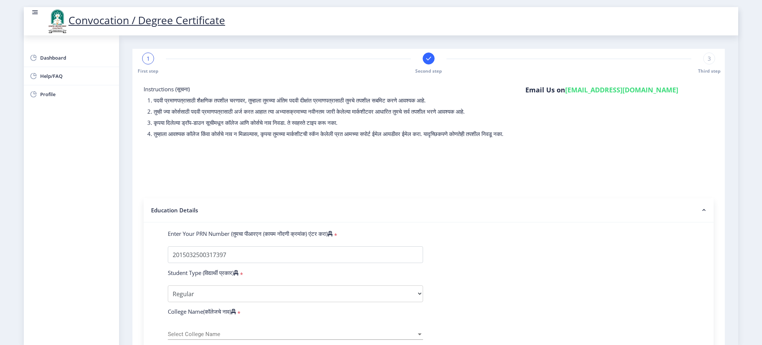
drag, startPoint x: 739, startPoint y: 181, endPoint x: 737, endPoint y: 225, distance: 44.0
click at [571, 225] on nb-layout "Convocation / Degree Certificate Dashboard Help/FAQ Profile 1 First step Second…" at bounding box center [381, 172] width 762 height 345
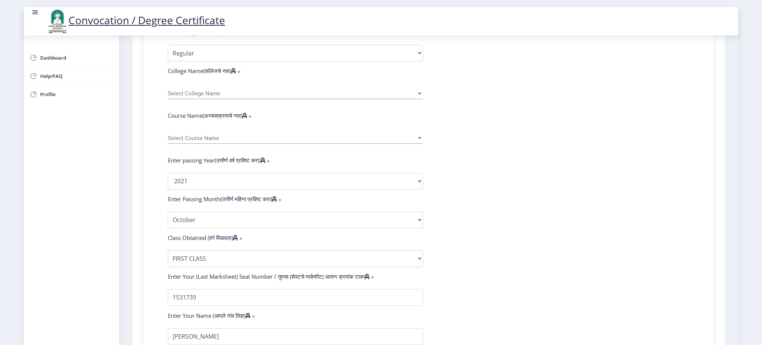
scroll to position [242, 0]
click at [417, 96] on div at bounding box center [420, 92] width 7 height 6
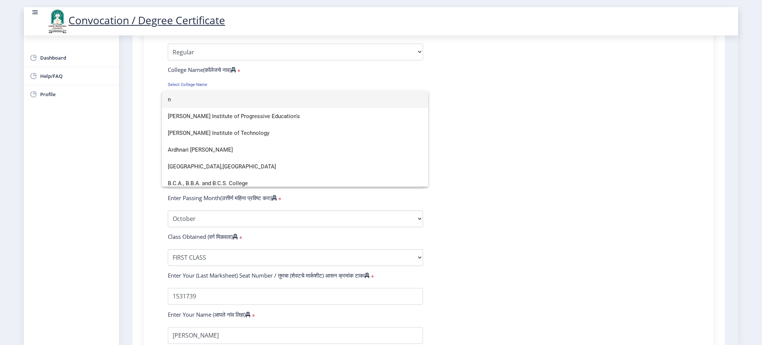
scroll to position [977, 0]
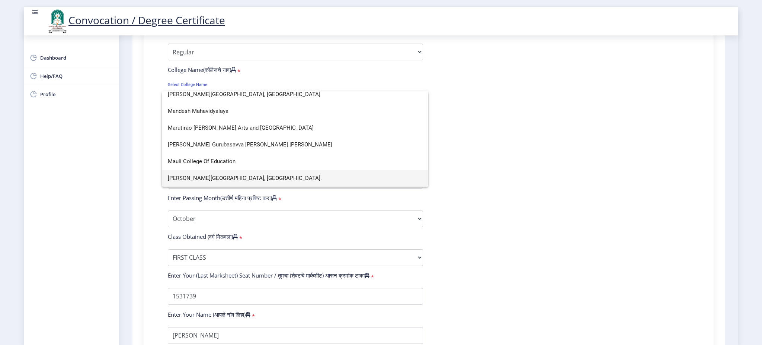
type input "n"
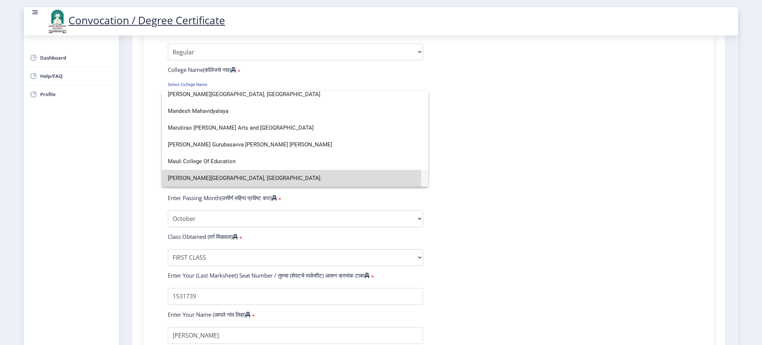
click at [259, 176] on span "[PERSON_NAME][GEOGRAPHIC_DATA], [GEOGRAPHIC_DATA]." at bounding box center [295, 178] width 255 height 17
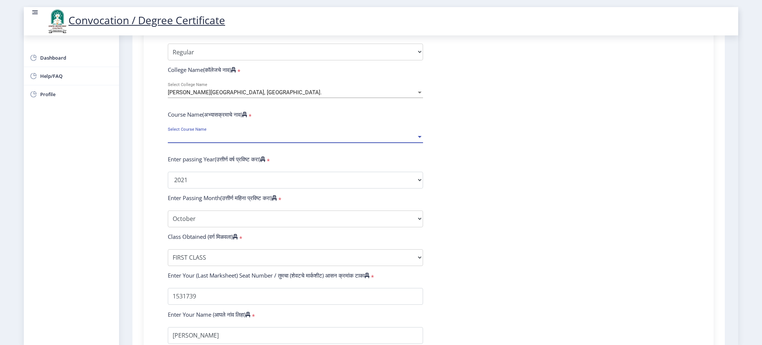
click at [193, 140] on span "Select Course Name" at bounding box center [292, 137] width 249 height 6
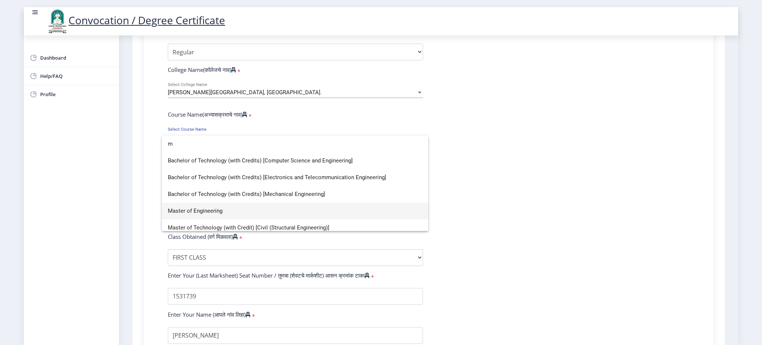
type input "m"
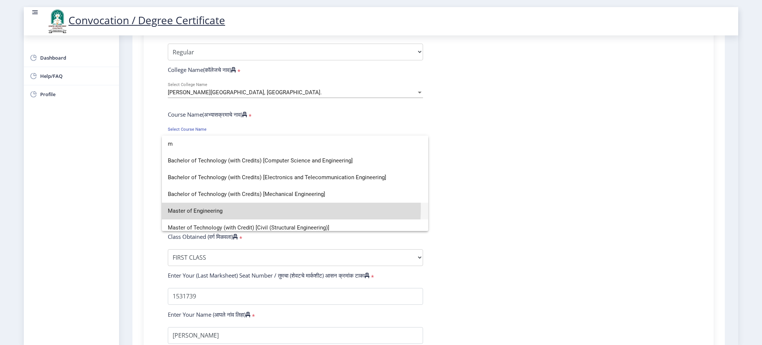
click at [190, 207] on span "Master of Engineering" at bounding box center [295, 210] width 255 height 17
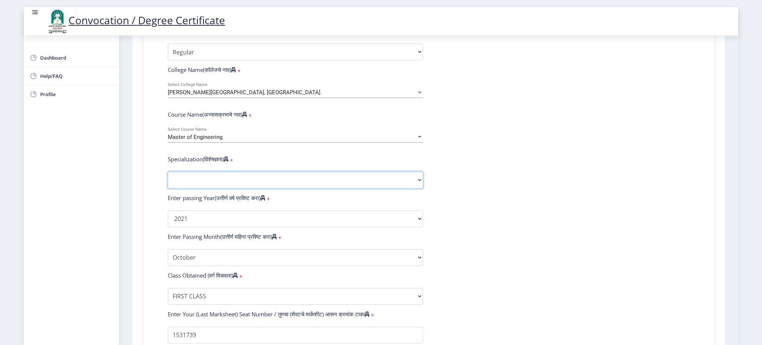
click at [195, 188] on select "Specialization Electronics Engineering Civil-Structural Engineering Computer Sc…" at bounding box center [295, 180] width 255 height 17
select select "Computer Science & Engineering"
click at [168, 178] on select "Specialization Electronics Engineering Civil-Structural Engineering Computer Sc…" at bounding box center [295, 180] width 255 height 17
click at [571, 169] on form "Enter Your PRN Number (तुमचा पीआरएन (कायम नोंदणी क्रमांक) एंटर करा) * Student T…" at bounding box center [428, 204] width 533 height 433
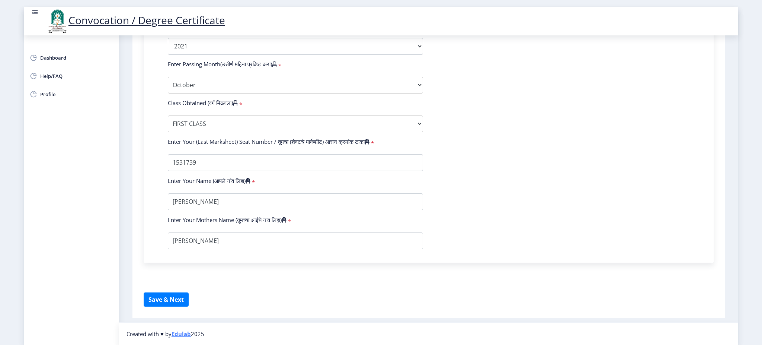
scroll to position [420, 0]
click at [257, 201] on input "textarea" at bounding box center [295, 201] width 255 height 17
drag, startPoint x: 219, startPoint y: 203, endPoint x: 136, endPoint y: 198, distance: 83.1
click at [237, 201] on input "textarea" at bounding box center [295, 201] width 255 height 17
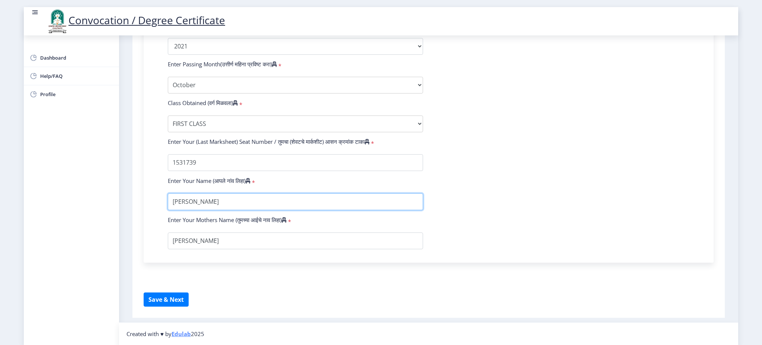
paste input "[PERSON_NAME]"
click at [268, 201] on input "textarea" at bounding box center [295, 201] width 255 height 17
drag, startPoint x: 268, startPoint y: 201, endPoint x: 146, endPoint y: 189, distance: 122.3
click at [146, 189] on div "Enter Your PRN Number (तुमचा पीआरएन (कायम नोंदणी क्रमांक) एंटर करा) * Student T…" at bounding box center [429, 35] width 570 height 454
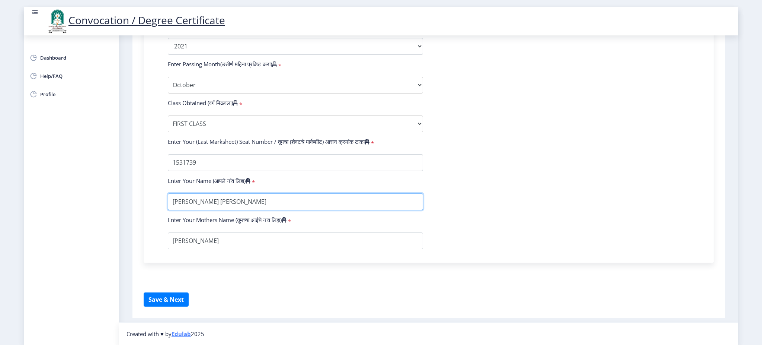
type input "[PERSON_NAME] [PERSON_NAME]"
click at [205, 241] on input "textarea" at bounding box center [295, 240] width 255 height 17
type input "[PERSON_NAME]"
click at [151, 238] on div "Enter Your PRN Number (तुमचा पीआरएन (कायम नोंदणी क्रमांक) एंटर करा) * Student T…" at bounding box center [428, 32] width 555 height 433
click at [163, 258] on button "Save & Next" at bounding box center [166, 299] width 45 height 14
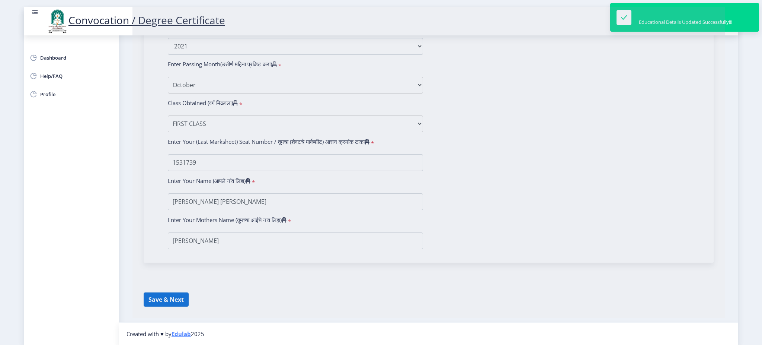
select select
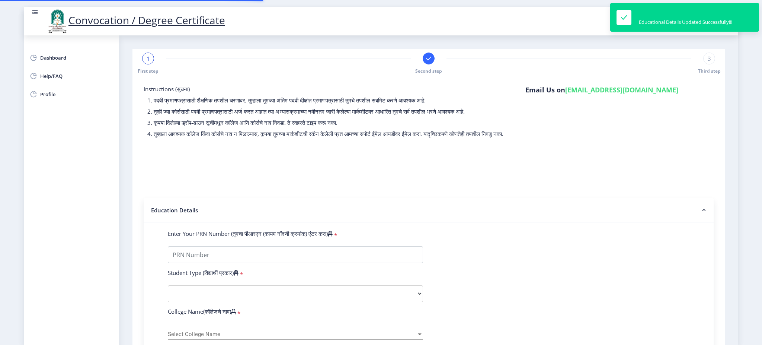
type input "2015032500317397"
select select "Regular"
select select "2021"
select select "October"
select select "FIRST CLASS"
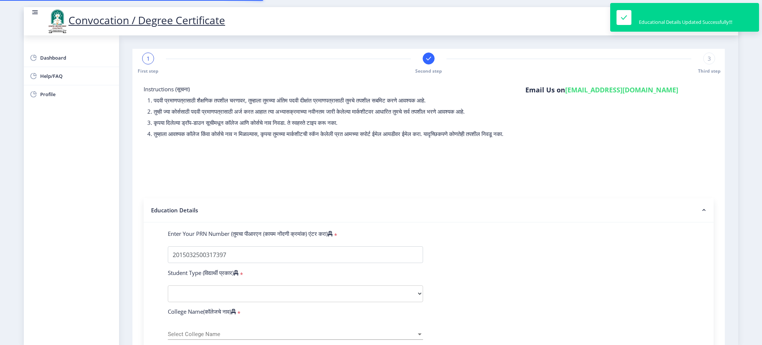
type input "1531739"
type input "[PERSON_NAME] [PERSON_NAME]"
type input "[PERSON_NAME]"
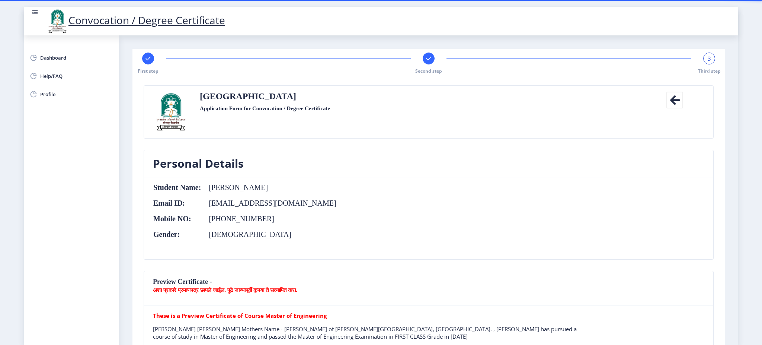
drag, startPoint x: 736, startPoint y: 89, endPoint x: 738, endPoint y: 31, distance: 58.5
click at [571, 40] on nb-layout "Convocation / Degree Certificate Dashboard Help/FAQ Profile First step Second s…" at bounding box center [381, 172] width 762 height 345
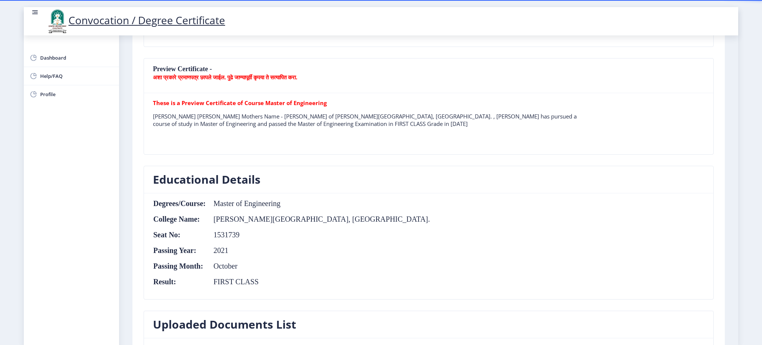
scroll to position [215, 0]
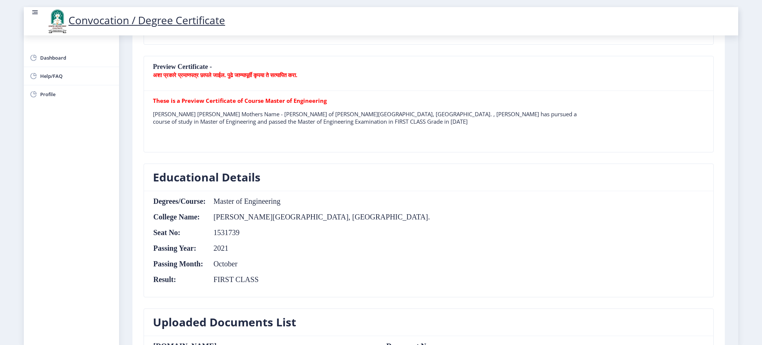
drag, startPoint x: 737, startPoint y: 92, endPoint x: 736, endPoint y: 143, distance: 50.3
click at [571, 143] on nb-layout-column "First step Second step 3 Third step Solapur University Application Form for Con…" at bounding box center [428, 245] width 619 height 848
drag, startPoint x: 739, startPoint y: 138, endPoint x: 736, endPoint y: 185, distance: 47.0
click at [571, 185] on nb-layout "Convocation / Degree Certificate Dashboard Help/FAQ Profile First step Second s…" at bounding box center [381, 172] width 762 height 345
click at [571, 233] on nb-layout-column "First step Second step 3 Third step Solapur University Application Form for Con…" at bounding box center [428, 245] width 619 height 848
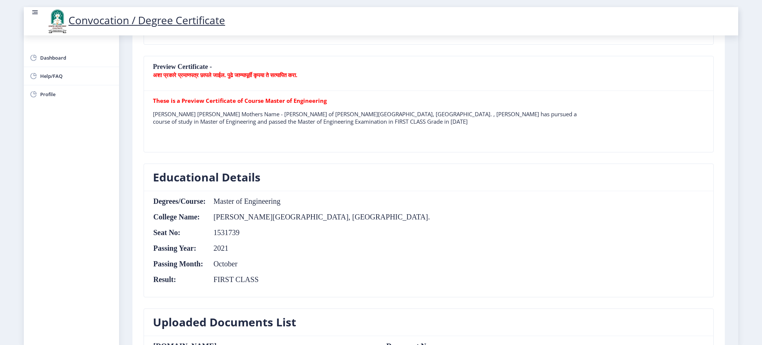
click at [571, 242] on nb-layout-column "First step Second step 3 Third step Solapur University Application Form for Con…" at bounding box center [428, 245] width 619 height 848
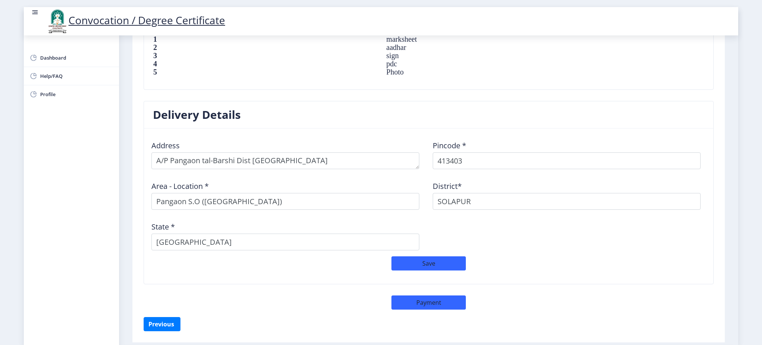
scroll to position [562, 0]
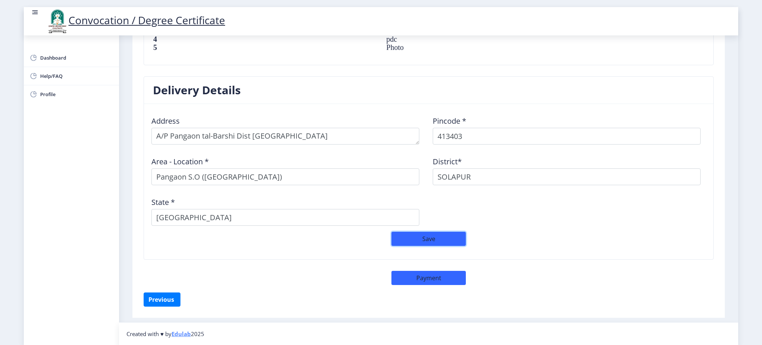
click at [443, 244] on button "Save" at bounding box center [429, 239] width 74 height 14
click at [157, 258] on button "Previous ‍" at bounding box center [162, 299] width 37 height 14
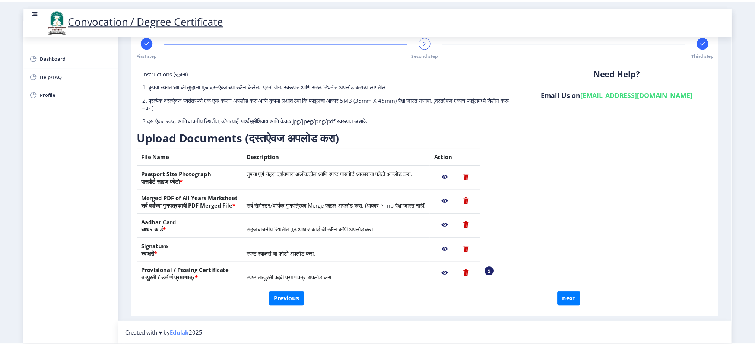
scroll to position [15, 0]
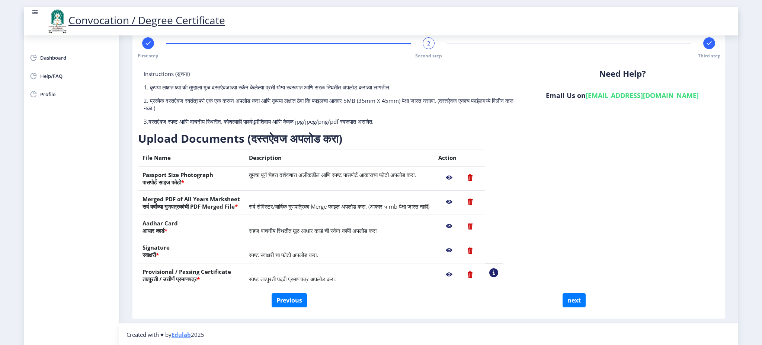
click at [460, 201] on nb-action at bounding box center [449, 201] width 22 height 13
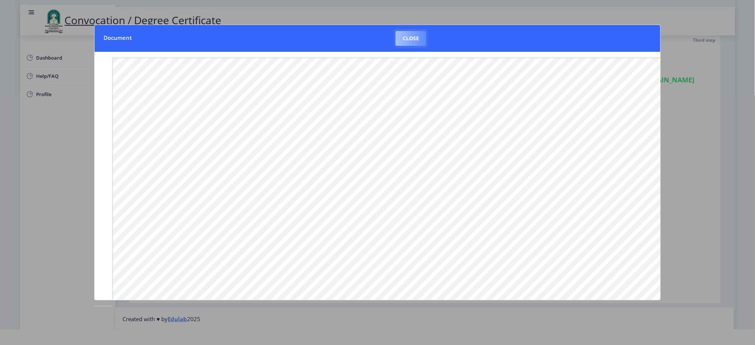
click at [406, 45] on button "Close" at bounding box center [410, 38] width 31 height 15
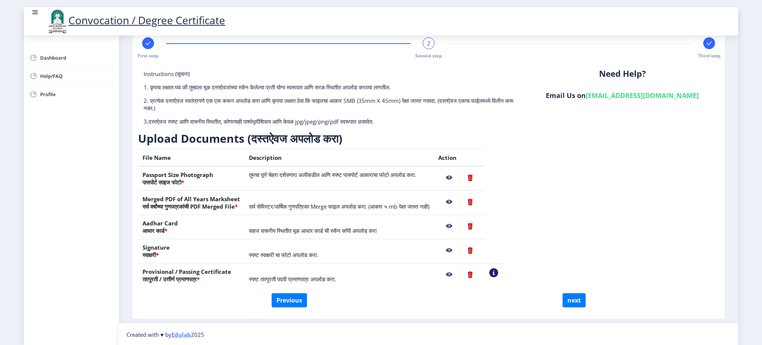
click at [460, 177] on nb-action at bounding box center [449, 177] width 22 height 13
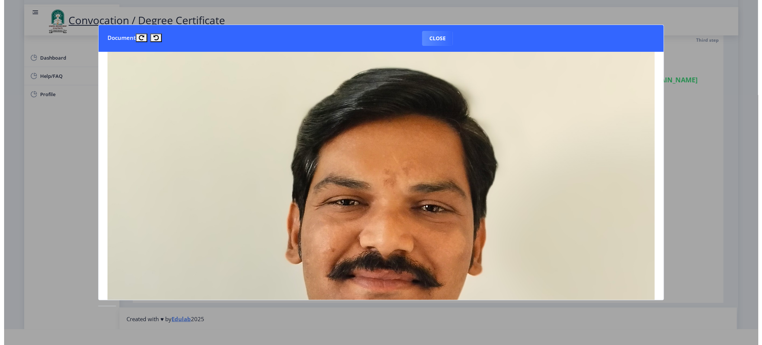
scroll to position [0, 0]
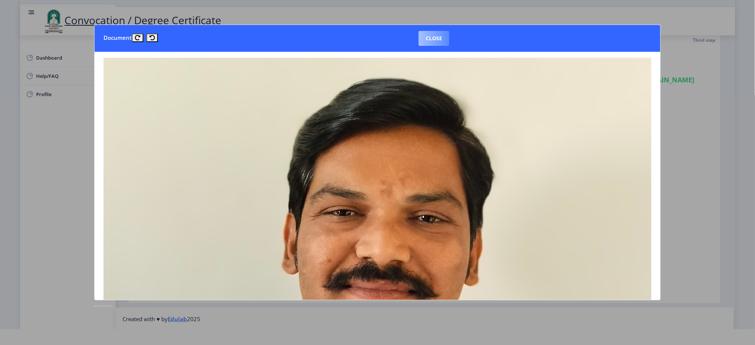
click at [425, 41] on button "Close" at bounding box center [433, 38] width 31 height 15
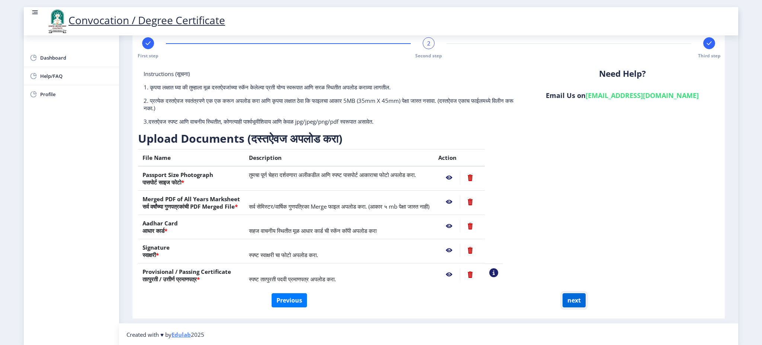
click at [570, 258] on button "next" at bounding box center [574, 300] width 23 height 14
select select
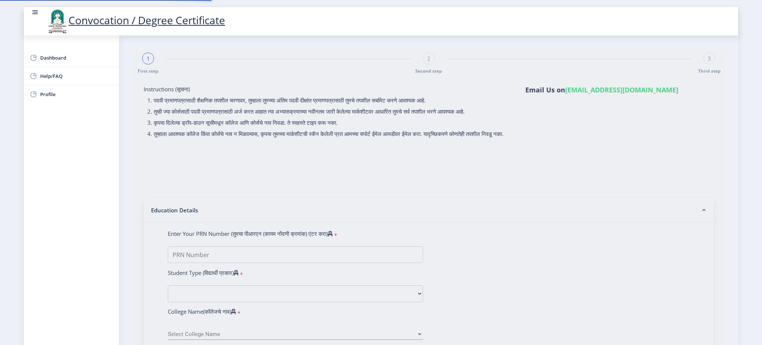
select select
type input "2015032500317397"
select select "Regular"
select select "2021"
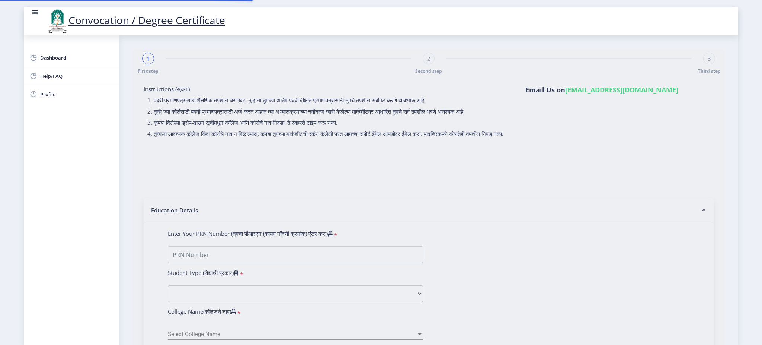
select select "October"
select select "FIRST CLASS"
type input "1531739"
type input "[PERSON_NAME] [PERSON_NAME]"
type input "[PERSON_NAME]"
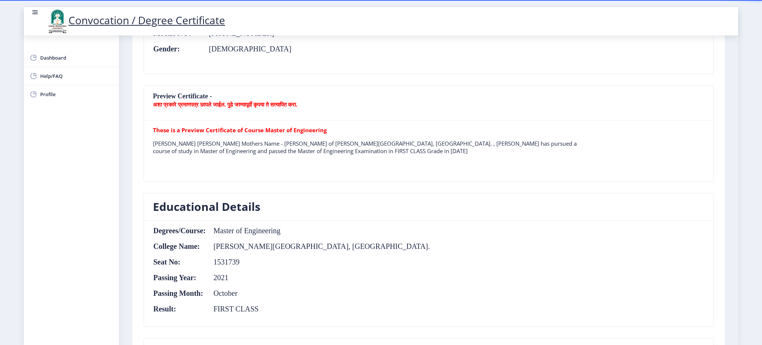
scroll to position [186, 0]
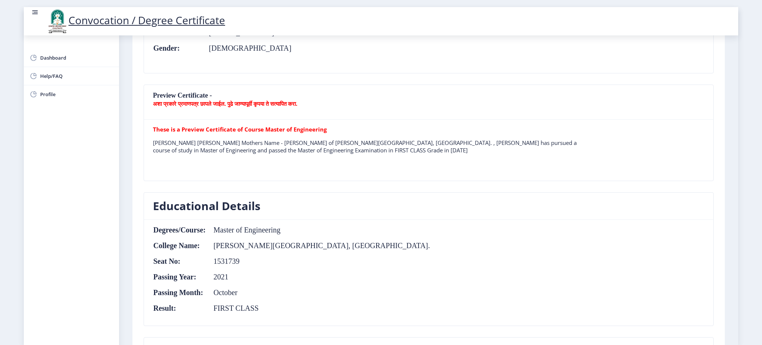
click at [571, 85] on nb-layout "Convocation / Degree Certificate Dashboard Help/FAQ Profile First step Second s…" at bounding box center [381, 172] width 762 height 345
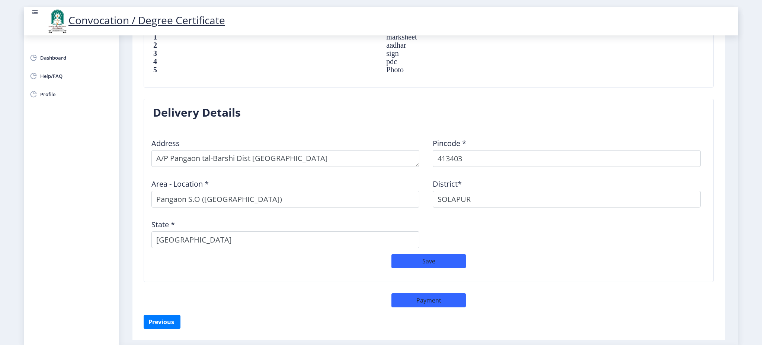
scroll to position [562, 0]
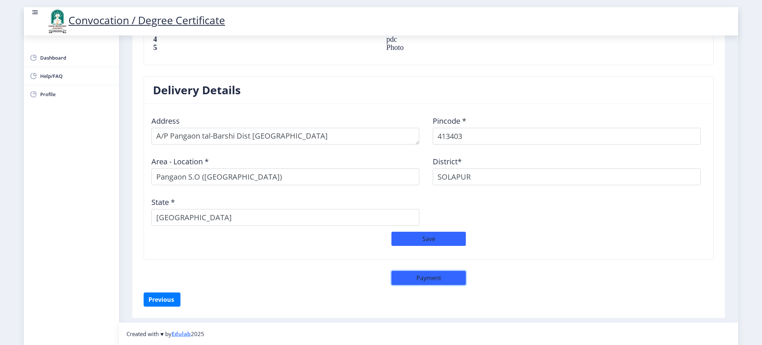
click at [408, 258] on button "Payment" at bounding box center [429, 278] width 74 height 14
select select "sealed"
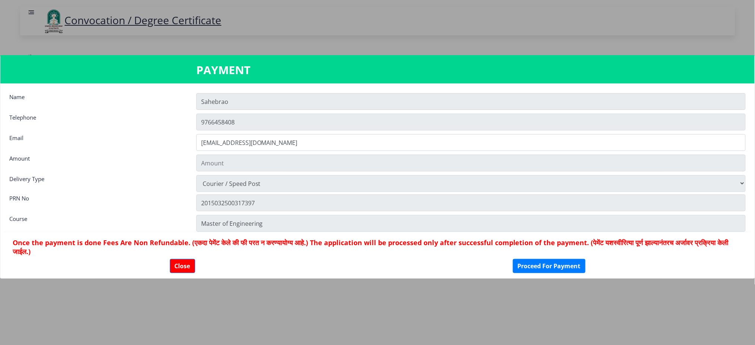
type input "2885"
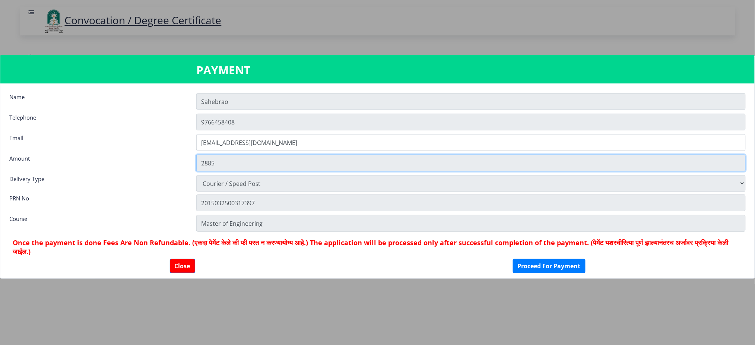
click at [217, 165] on input "2885" at bounding box center [470, 162] width 549 height 17
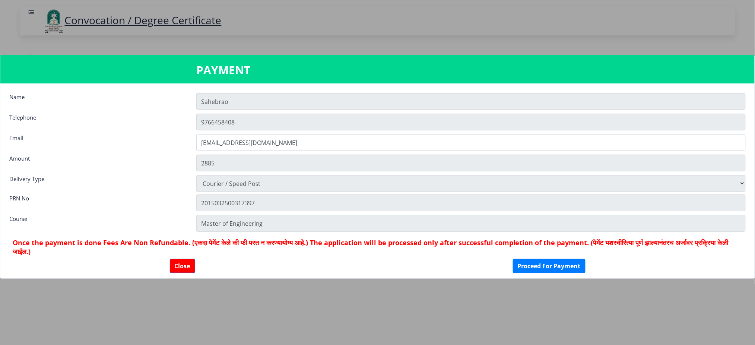
click at [151, 167] on div "Amount" at bounding box center [97, 161] width 187 height 15
click at [131, 141] on div "Email" at bounding box center [97, 141] width 187 height 15
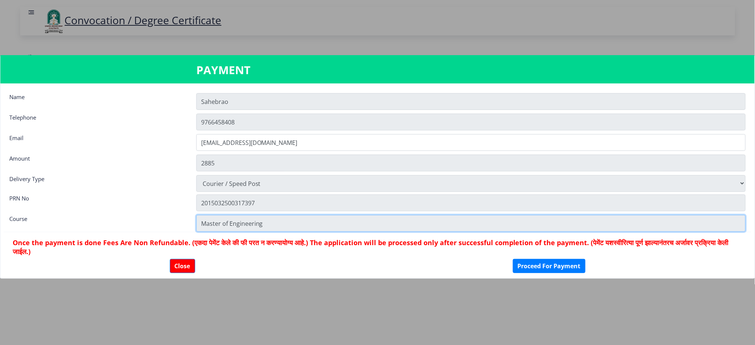
click at [251, 227] on input "Master of Engineering" at bounding box center [470, 223] width 549 height 17
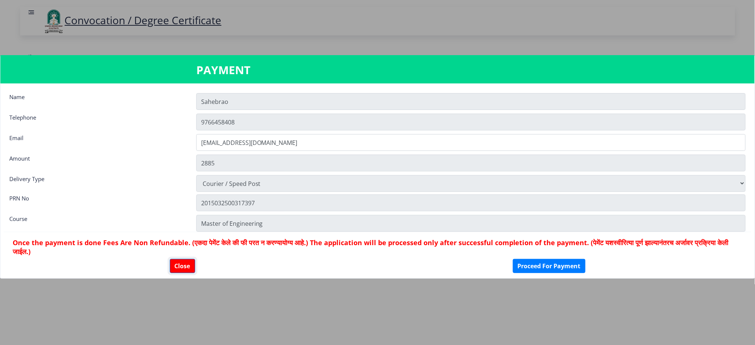
click at [183, 258] on button "Close" at bounding box center [182, 266] width 25 height 14
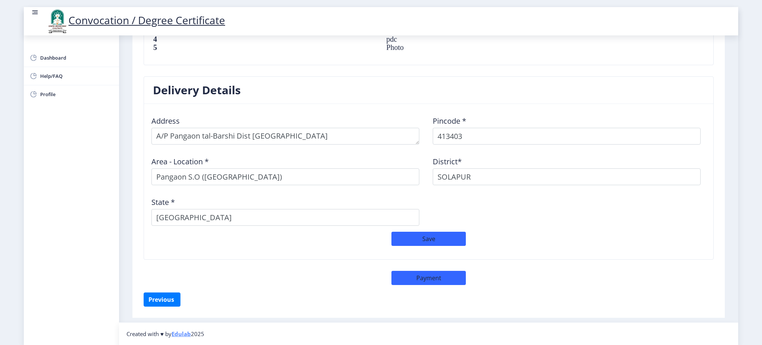
click at [571, 258] on nb-layout "Convocation / Degree Certificate Dashboard Help/FAQ Profile First step Second s…" at bounding box center [381, 172] width 762 height 345
drag, startPoint x: 762, startPoint y: 307, endPoint x: 762, endPoint y: 128, distance: 179.4
click at [571, 128] on nb-layout "Convocation / Degree Certificate Dashboard Help/FAQ Profile First step Second s…" at bounding box center [381, 172] width 762 height 345
